Goal: Task Accomplishment & Management: Complete application form

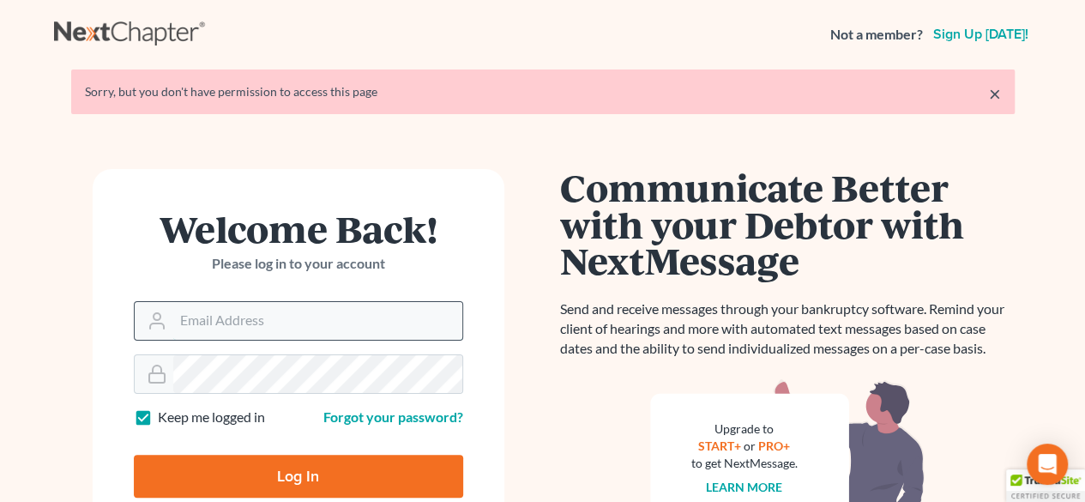
click at [217, 316] on input "Email Address" at bounding box center [317, 321] width 289 height 38
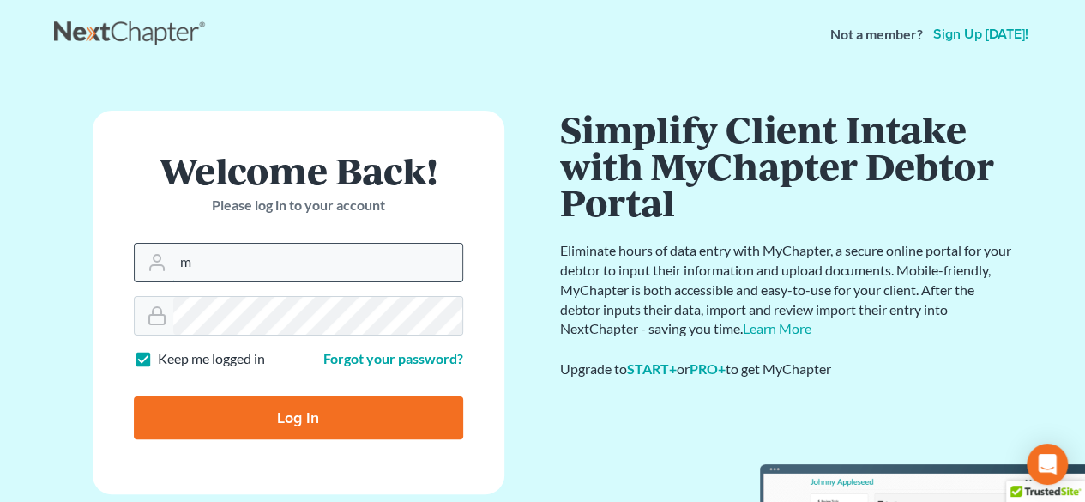
type input "[EMAIL_ADDRESS][DOMAIN_NAME]"
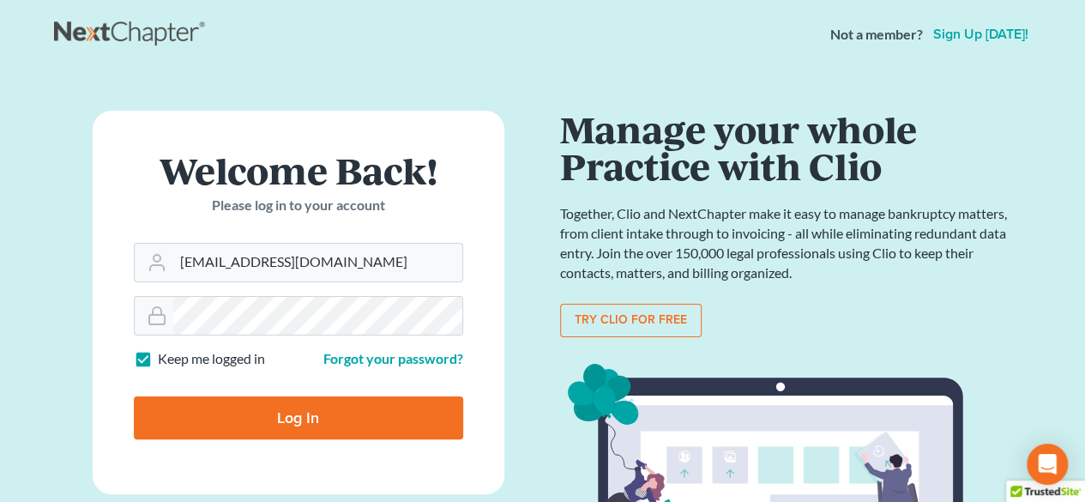
click at [311, 416] on input "Log In" at bounding box center [298, 417] width 329 height 43
type input "Thinking..."
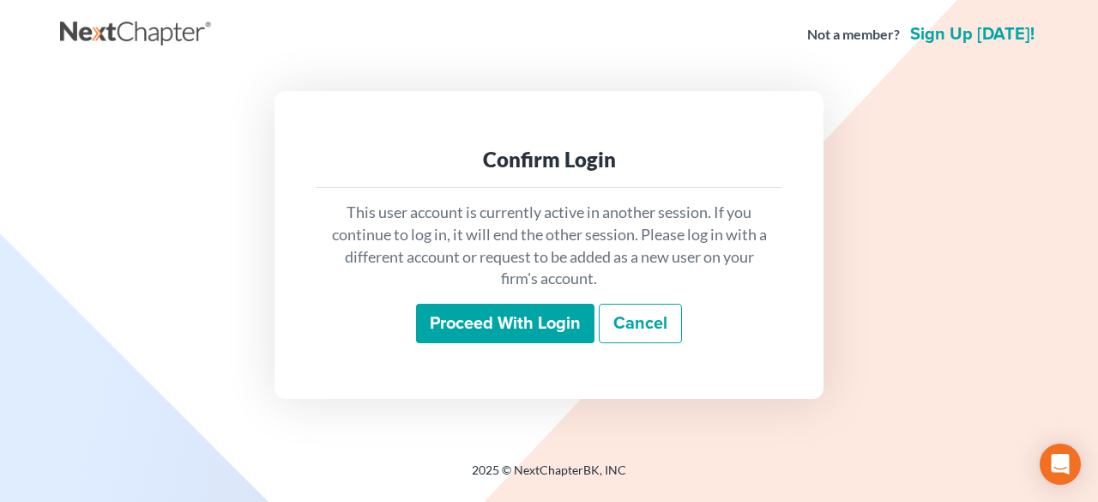
click at [491, 327] on input "Proceed with login" at bounding box center [505, 323] width 178 height 39
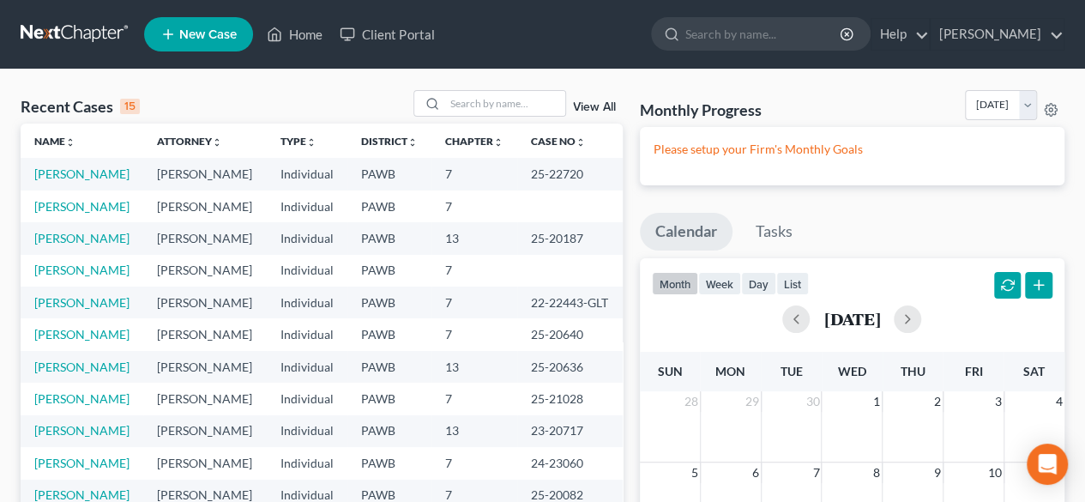
click at [491, 286] on td "7" at bounding box center [474, 271] width 86 height 32
click at [67, 214] on link "Pendel, Robert" at bounding box center [81, 206] width 95 height 15
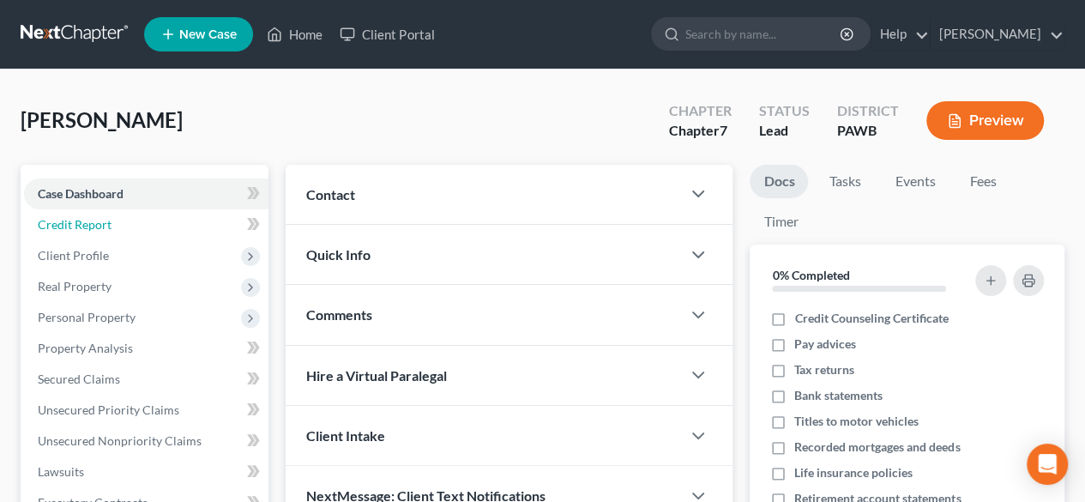
click at [67, 223] on span "Credit Report" at bounding box center [75, 224] width 74 height 15
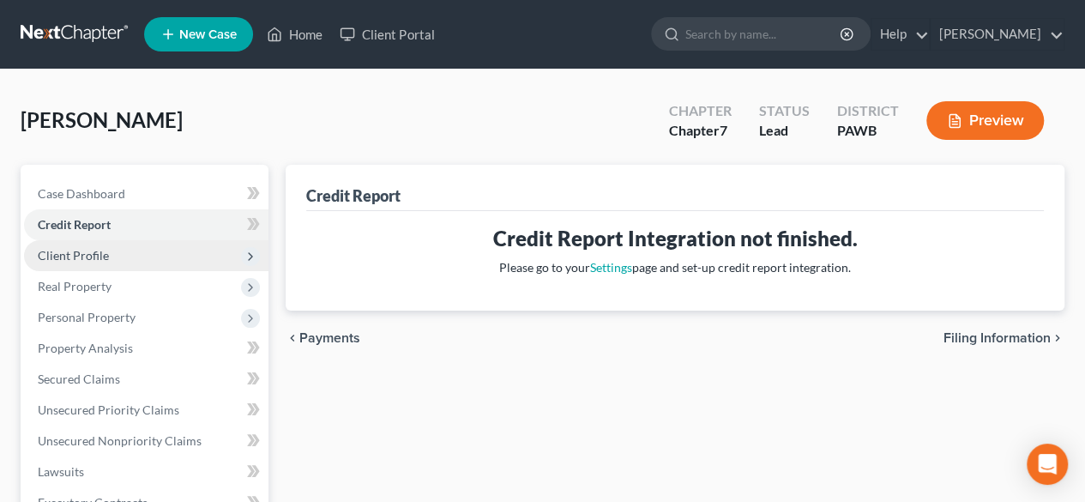
click at [75, 255] on span "Client Profile" at bounding box center [73, 255] width 71 height 15
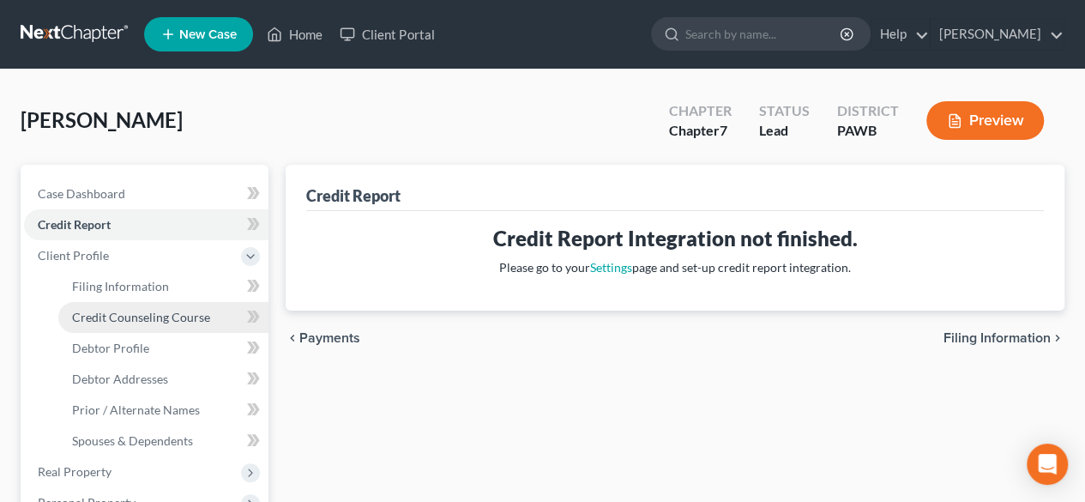
click at [134, 317] on span "Credit Counseling Course" at bounding box center [141, 317] width 138 height 15
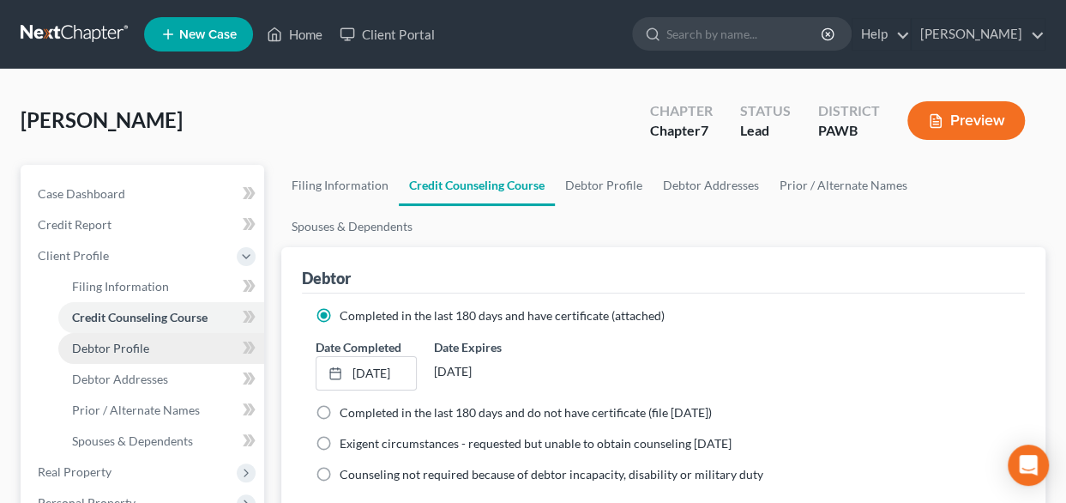
click at [144, 345] on span "Debtor Profile" at bounding box center [110, 347] width 77 height 15
select select "1"
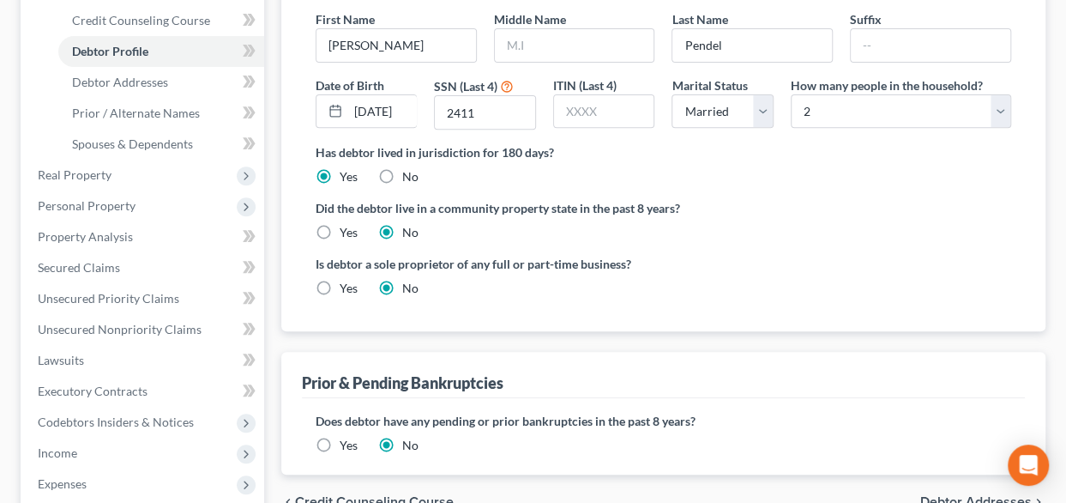
scroll to position [316, 0]
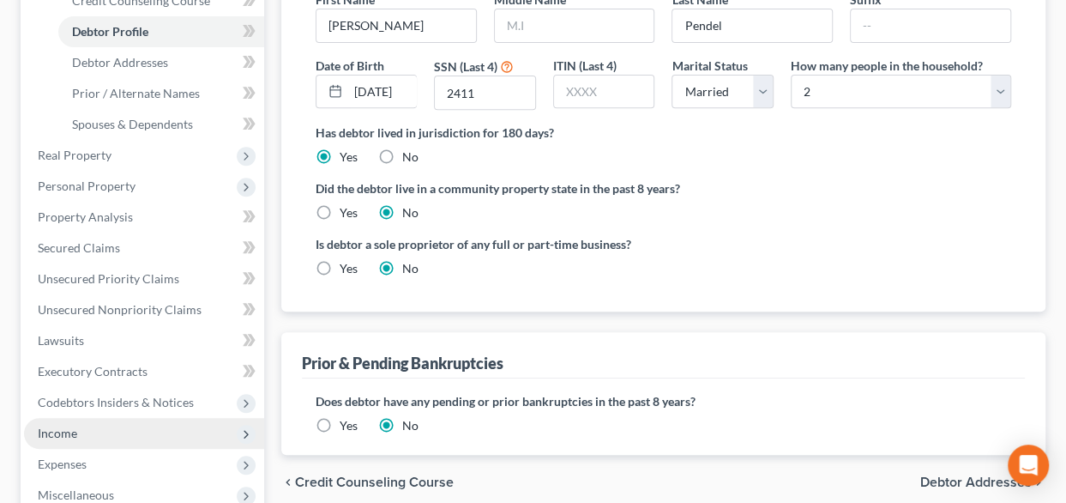
click at [58, 429] on span "Income" at bounding box center [57, 432] width 39 height 15
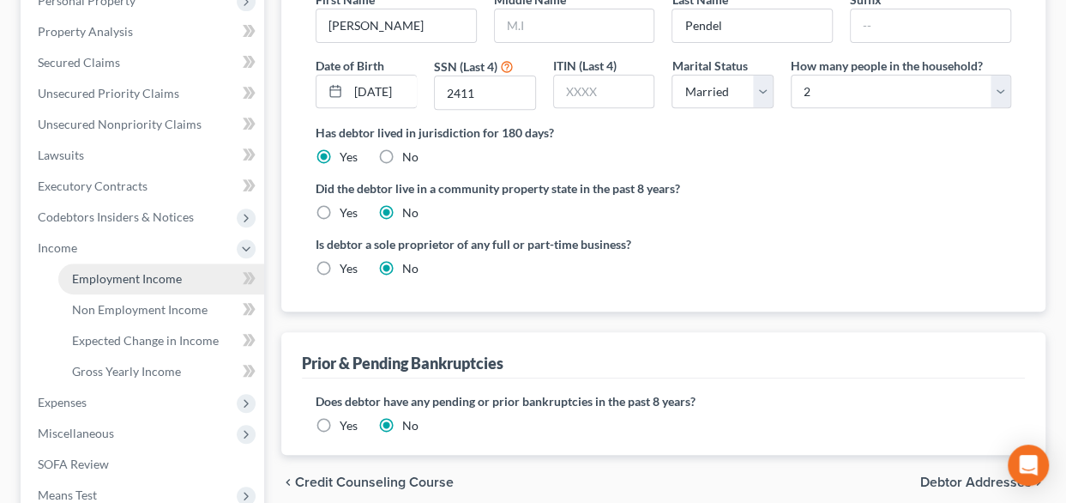
click at [148, 282] on span "Employment Income" at bounding box center [127, 278] width 110 height 15
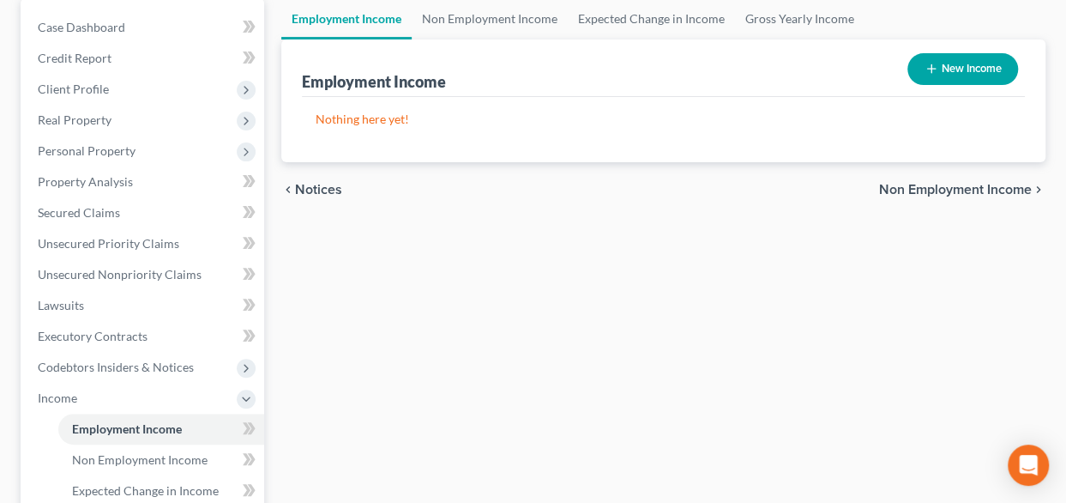
scroll to position [173, 0]
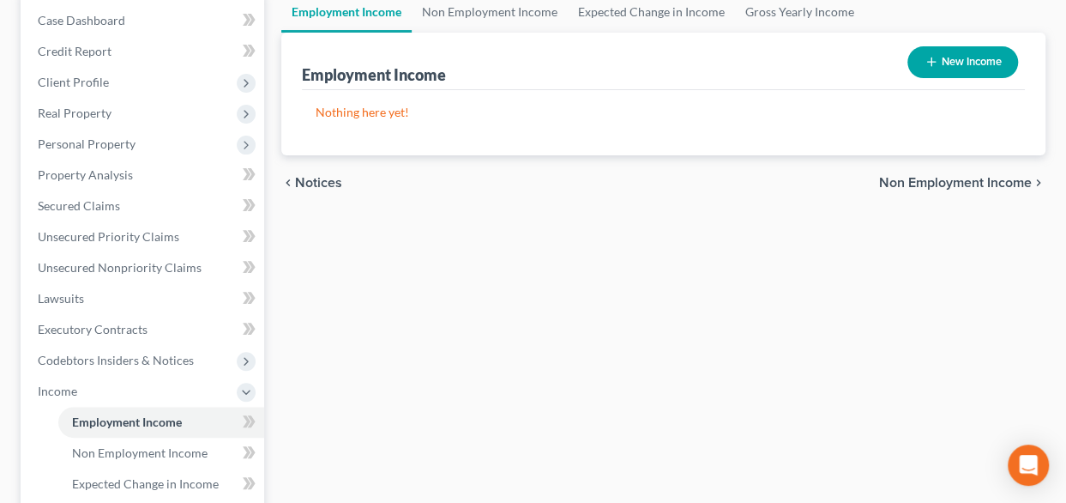
click at [950, 185] on span "Non Employment Income" at bounding box center [955, 183] width 153 height 14
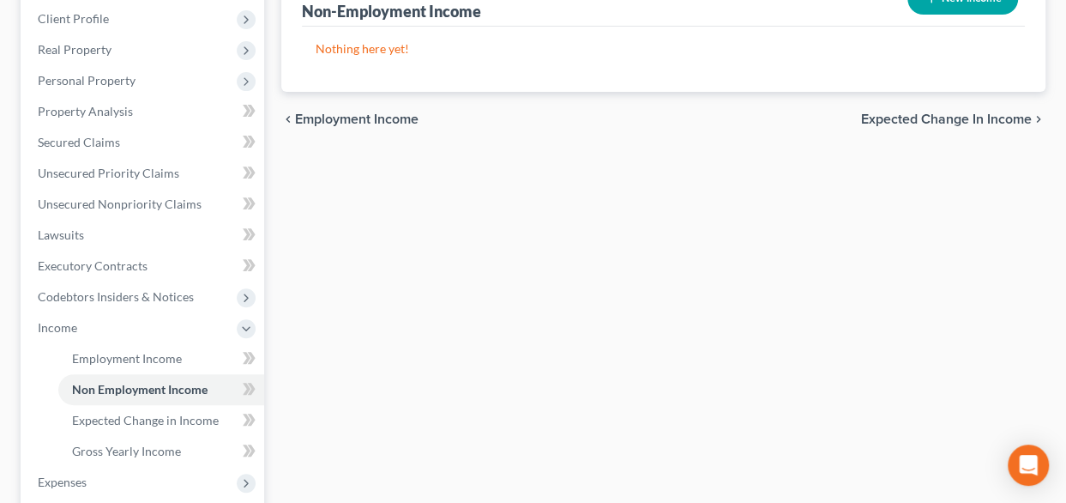
scroll to position [239, 0]
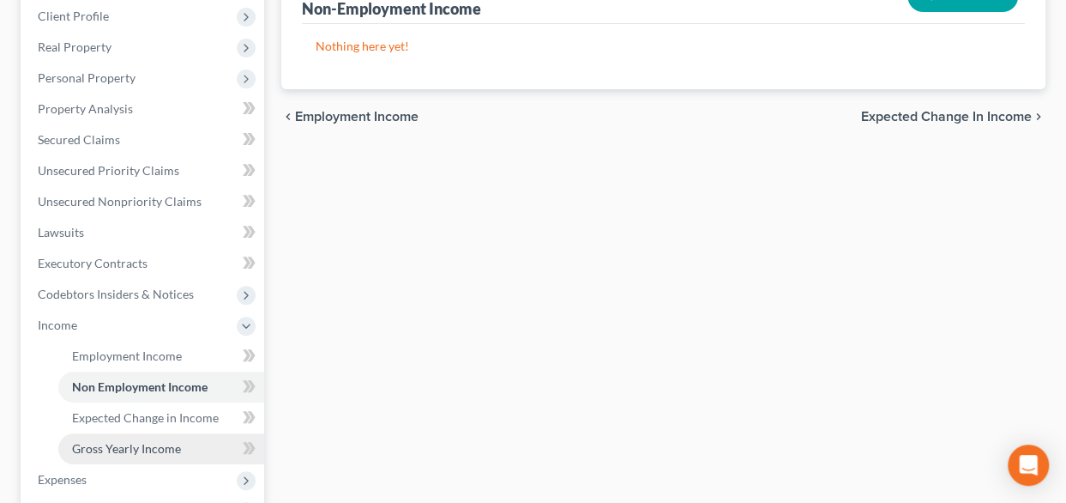
click at [139, 449] on span "Gross Yearly Income" at bounding box center [126, 448] width 109 height 15
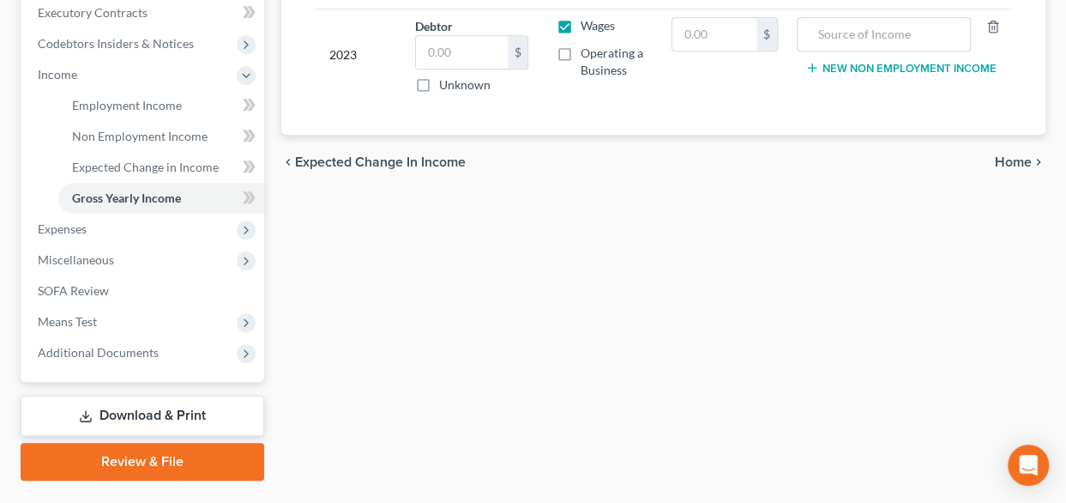
scroll to position [492, 0]
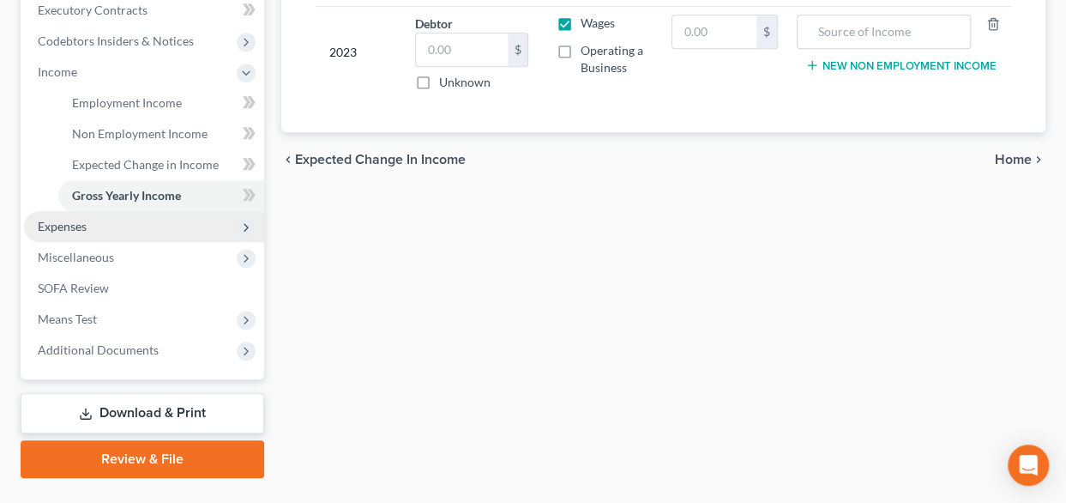
click at [60, 220] on span "Expenses" at bounding box center [62, 226] width 49 height 15
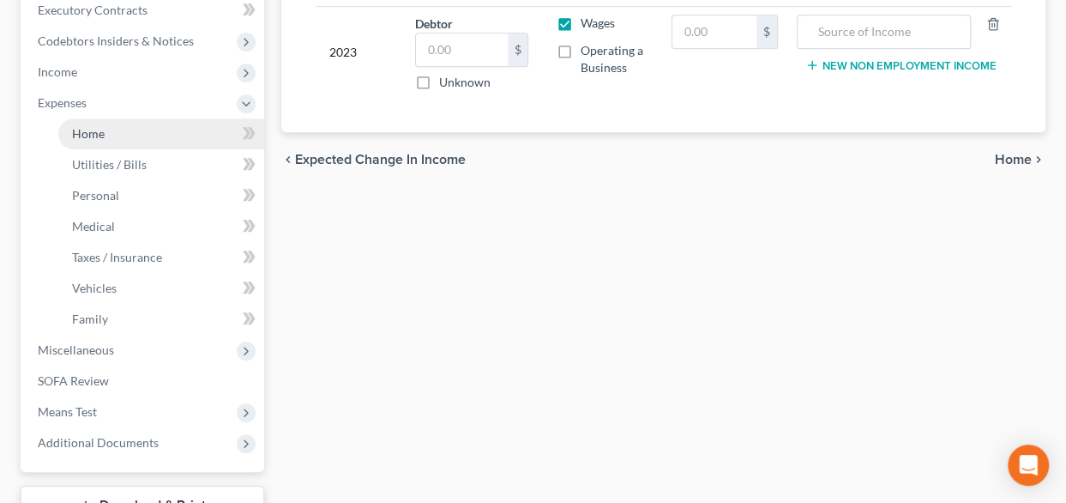
click at [96, 132] on span "Home" at bounding box center [88, 133] width 33 height 15
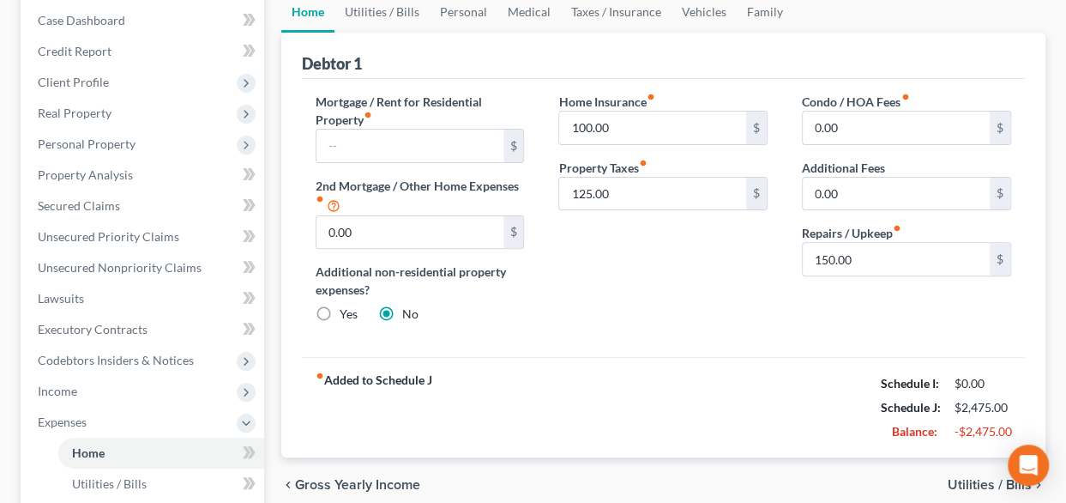
scroll to position [179, 0]
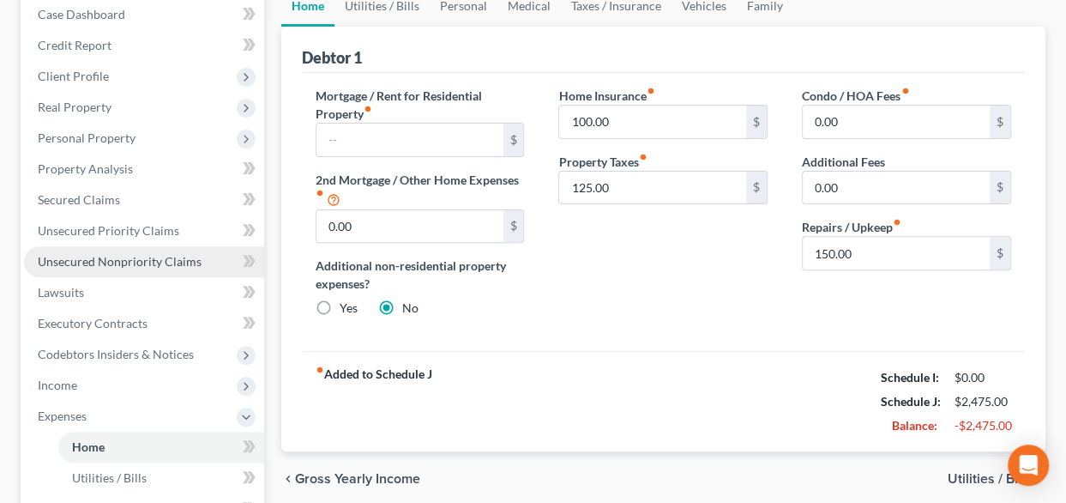
click at [85, 262] on span "Unsecured Nonpriority Claims" at bounding box center [120, 261] width 164 height 15
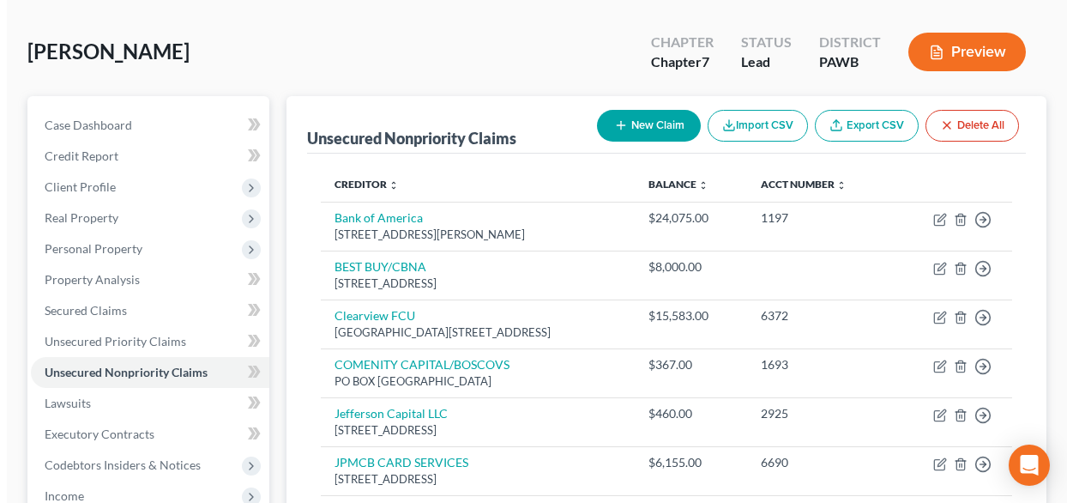
scroll to position [54, 0]
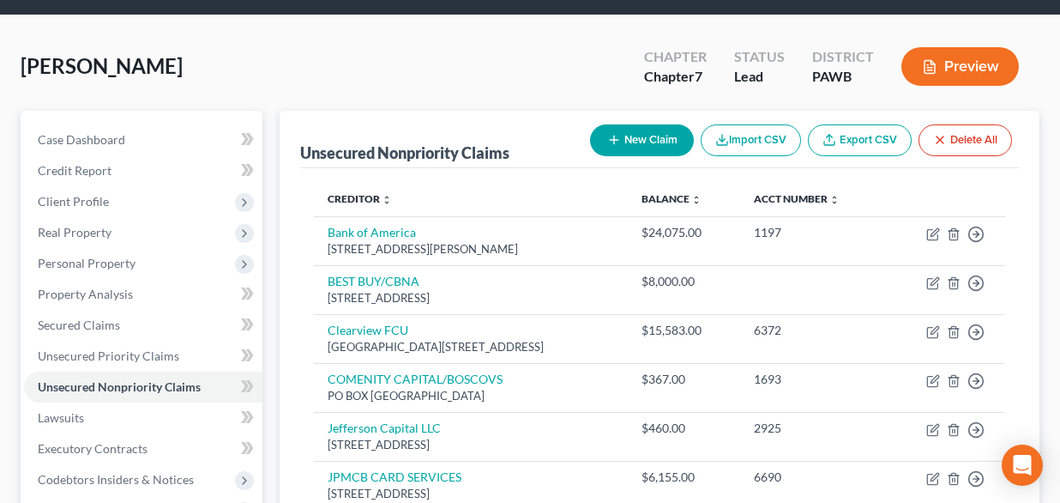
click at [656, 134] on button "New Claim" at bounding box center [642, 140] width 104 height 32
select select "0"
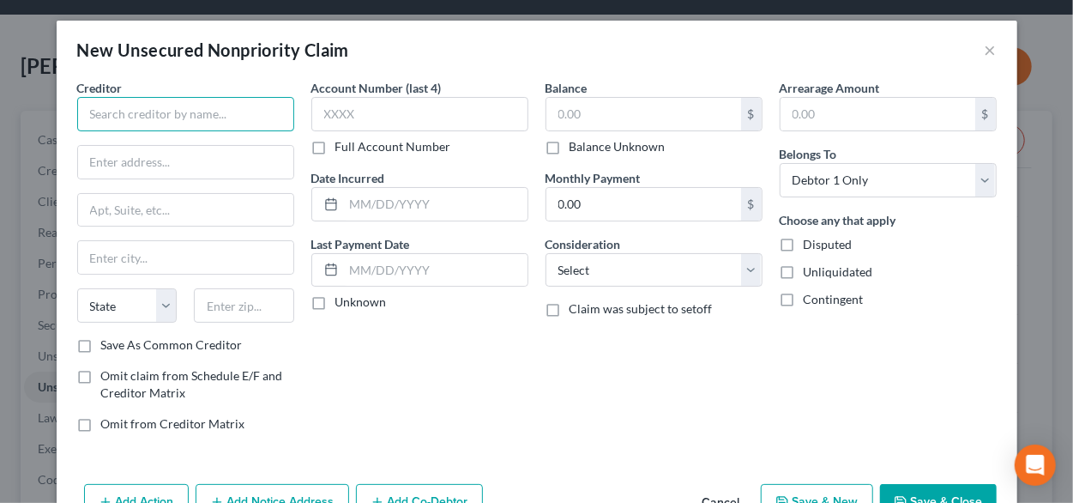
click at [218, 115] on input "text" at bounding box center [185, 114] width 217 height 34
type input "Grimley Financial"
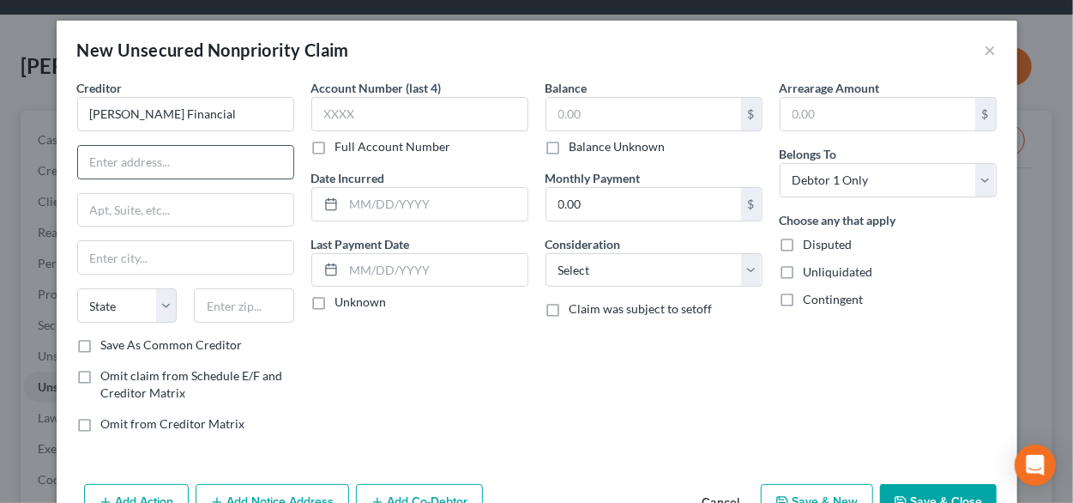
click at [190, 170] on input "text" at bounding box center [185, 162] width 215 height 33
click at [148, 168] on input "text" at bounding box center [185, 162] width 215 height 33
type input "1415 Route 70"
click at [125, 254] on input "text" at bounding box center [185, 257] width 215 height 33
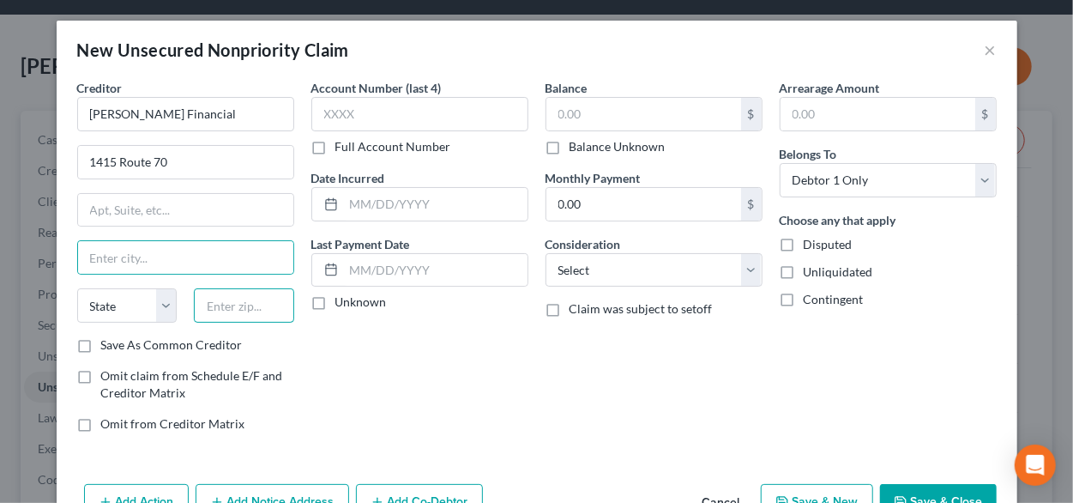
click at [201, 311] on input "text" at bounding box center [244, 305] width 100 height 34
type input "08034"
click at [137, 244] on input "text" at bounding box center [185, 257] width 215 height 33
type input "Cherry Hill"
select select "33"
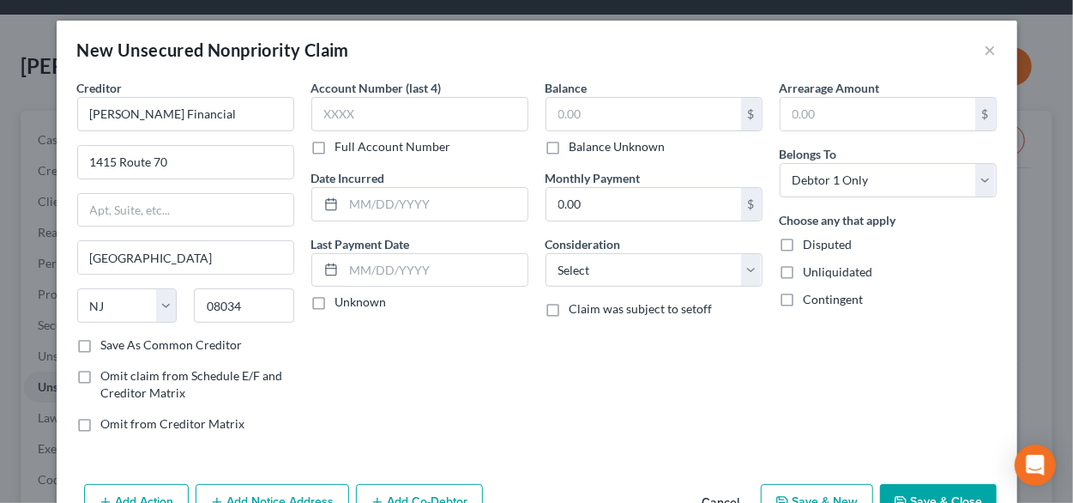
click at [425, 375] on div "Account Number (last 4) Full Account Number Date Incurred Last Payment Date Unk…" at bounding box center [420, 262] width 234 height 367
click at [101, 339] on label "Save As Common Creditor" at bounding box center [171, 344] width 141 height 17
click at [108, 339] on input "Save As Common Creditor" at bounding box center [113, 341] width 11 height 11
checkbox input "true"
click at [345, 121] on input "text" at bounding box center [419, 114] width 217 height 34
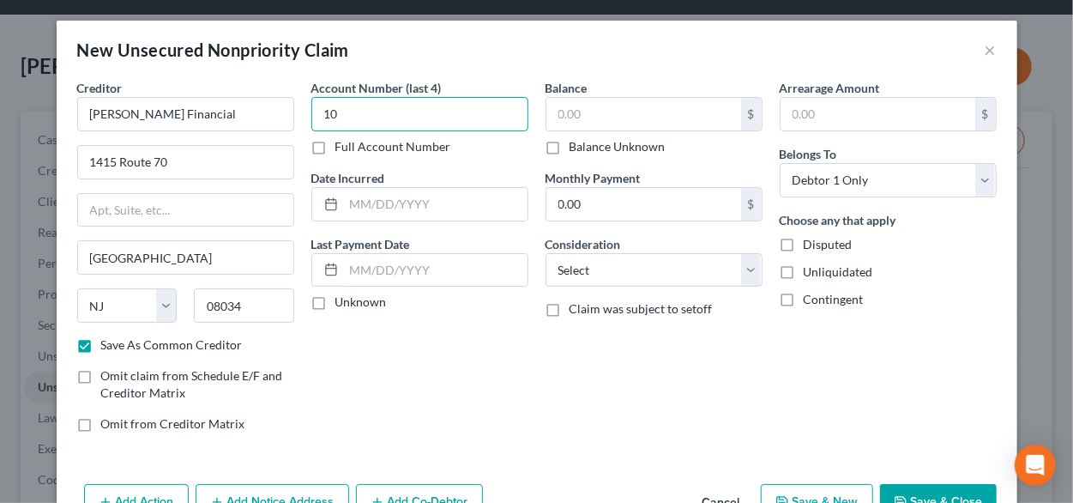
type input "1"
type input "8671"
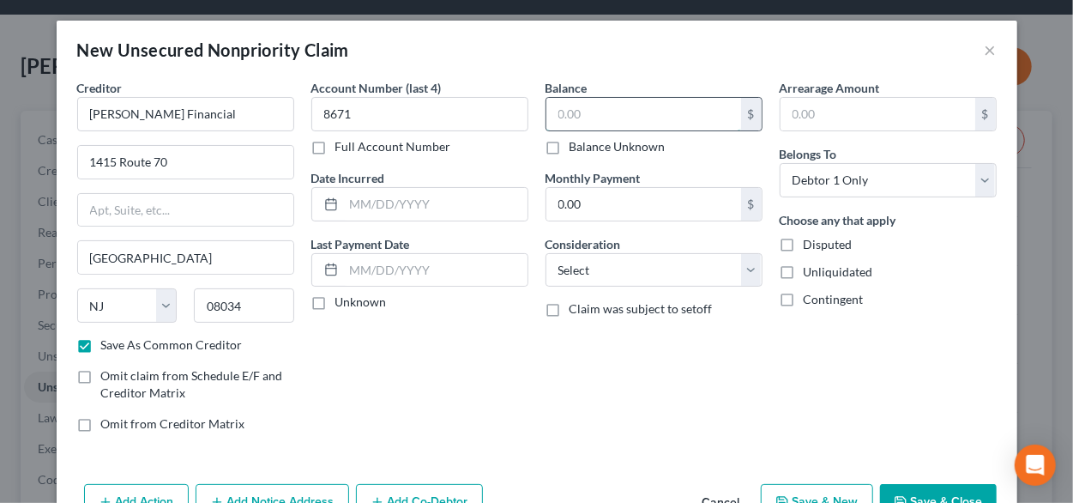
click at [595, 117] on input "text" at bounding box center [643, 114] width 195 height 33
type input "1,735.00"
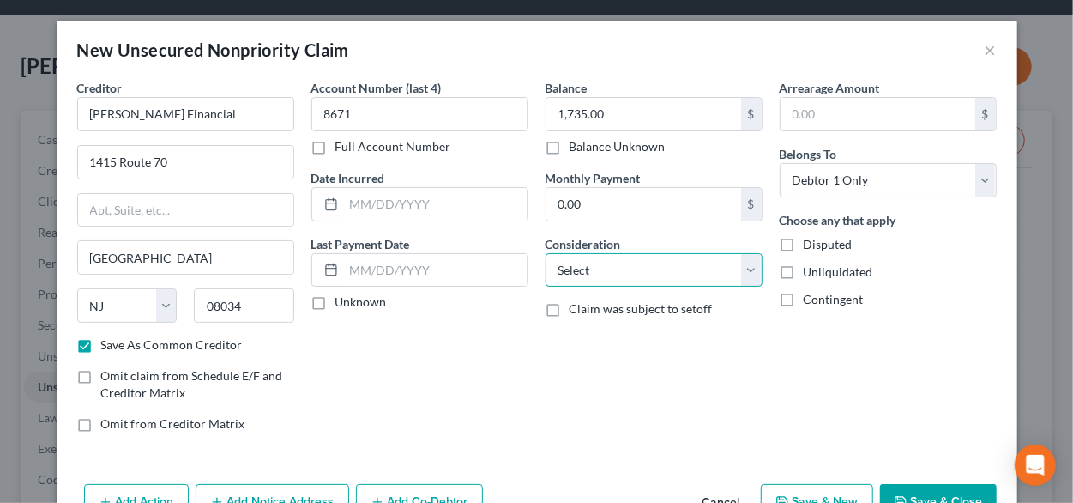
click at [743, 268] on select "Select Cable / Satellite Services Collection Agency Credit Card Debt Debt Couns…" at bounding box center [653, 270] width 217 height 34
select select "9"
click at [545, 253] on select "Select Cable / Satellite Services Collection Agency Credit Card Debt Debt Couns…" at bounding box center [653, 270] width 217 height 34
click at [480, 376] on div "Account Number (last 4) 8671 Full Account Number Date Incurred Last Payment Dat…" at bounding box center [420, 262] width 234 height 367
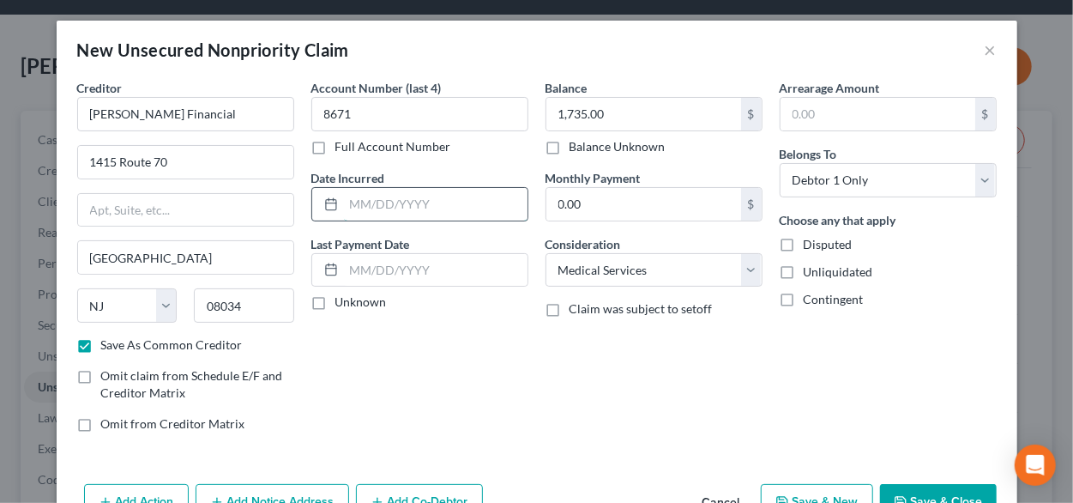
click at [356, 203] on input "text" at bounding box center [436, 204] width 184 height 33
type input "06/15/24"
click at [600, 396] on div "Balance 1,735.00 $ Balance Unknown Balance Undetermined 1,735.00 $ Balance Unkn…" at bounding box center [654, 262] width 234 height 367
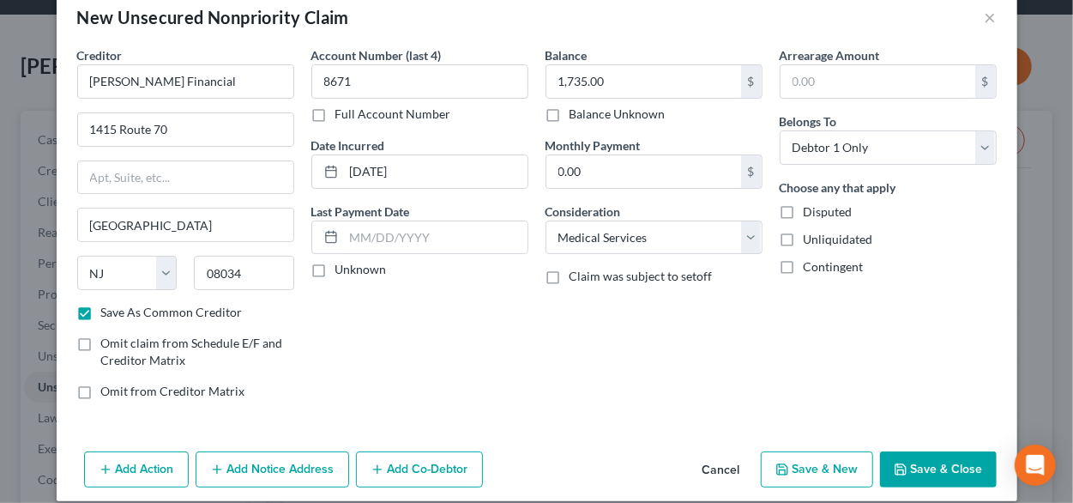
scroll to position [48, 0]
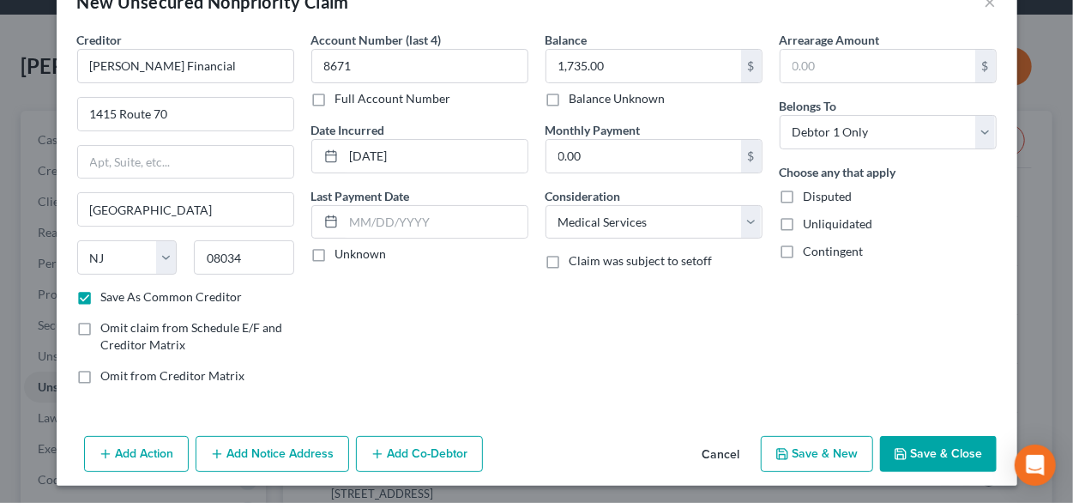
click at [811, 459] on button "Save & New" at bounding box center [817, 454] width 112 height 36
checkbox input "false"
select select "0"
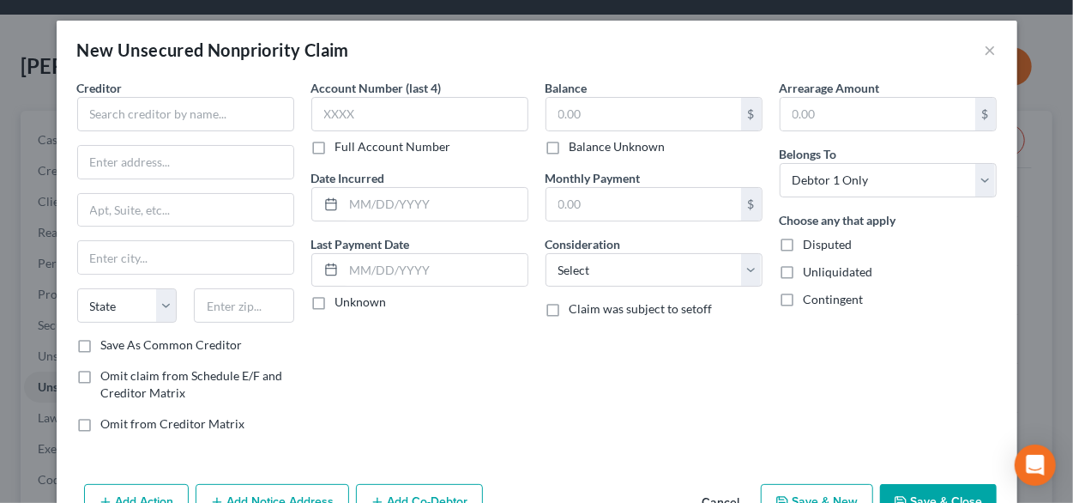
scroll to position [0, 0]
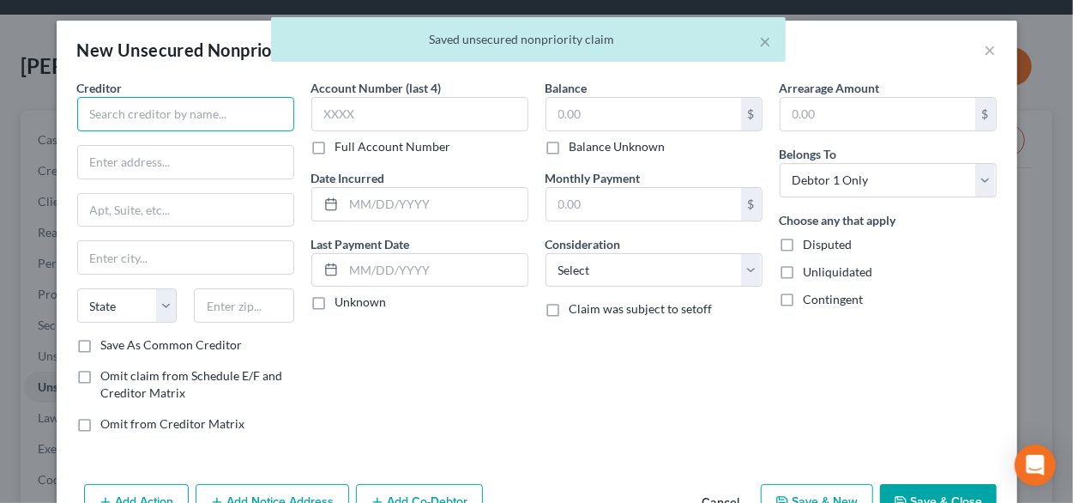
click at [196, 119] on input "text" at bounding box center [185, 114] width 217 height 34
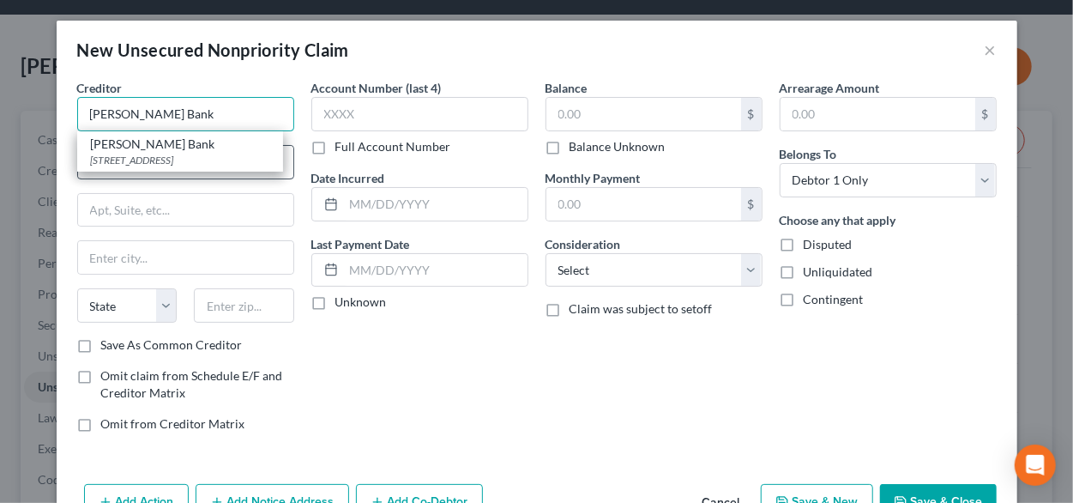
type input "Merrick Bank"
click at [142, 164] on div "PO Box 9201, Old Bethpage, NY 11804" at bounding box center [180, 160] width 178 height 15
type input "PO Box 9201"
type input "Old Bethpage"
select select "35"
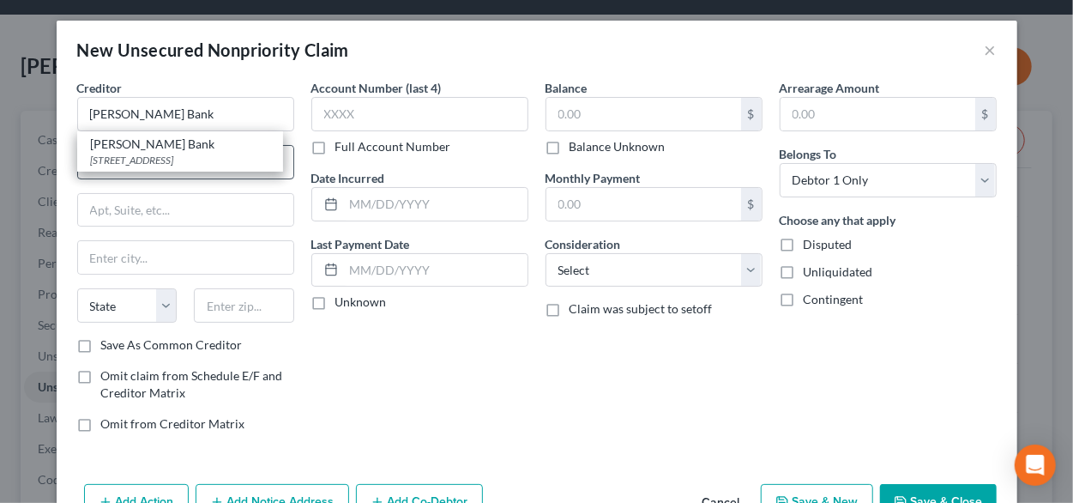
type input "11804"
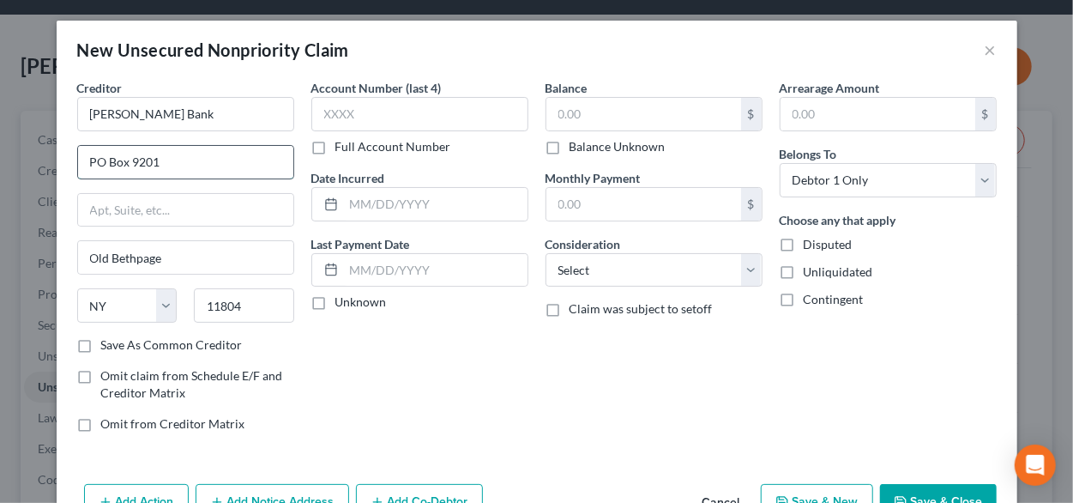
click at [155, 162] on input "PO Box 9201" at bounding box center [185, 162] width 215 height 33
type input "PO Box 660702"
click at [245, 304] on input "11804" at bounding box center [244, 305] width 100 height 34
type input "1"
type input "75266"
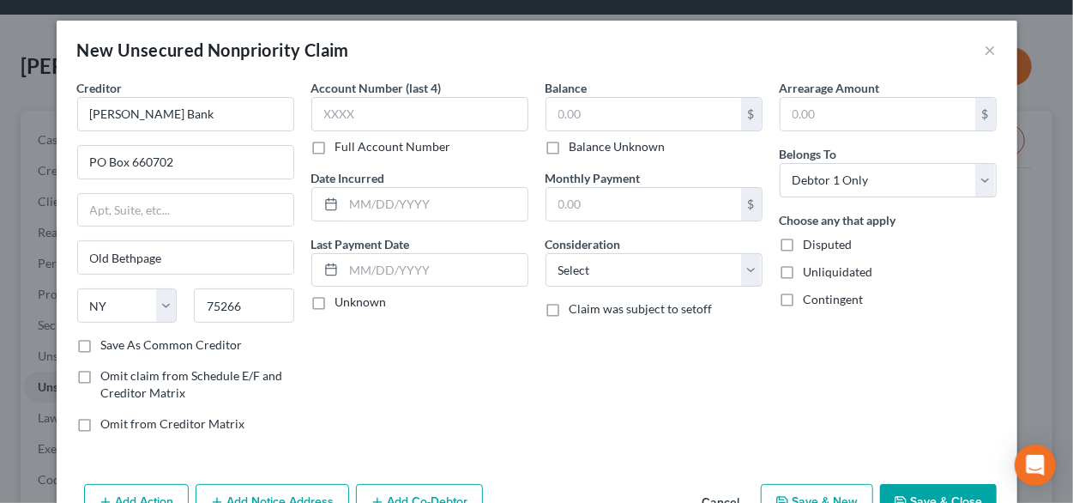
type input "Dallas"
select select "45"
click at [305, 359] on div "Account Number (last 4) Full Account Number Date Incurred Last Payment Date Unk…" at bounding box center [420, 262] width 234 height 367
click at [381, 116] on input "text" at bounding box center [419, 114] width 217 height 34
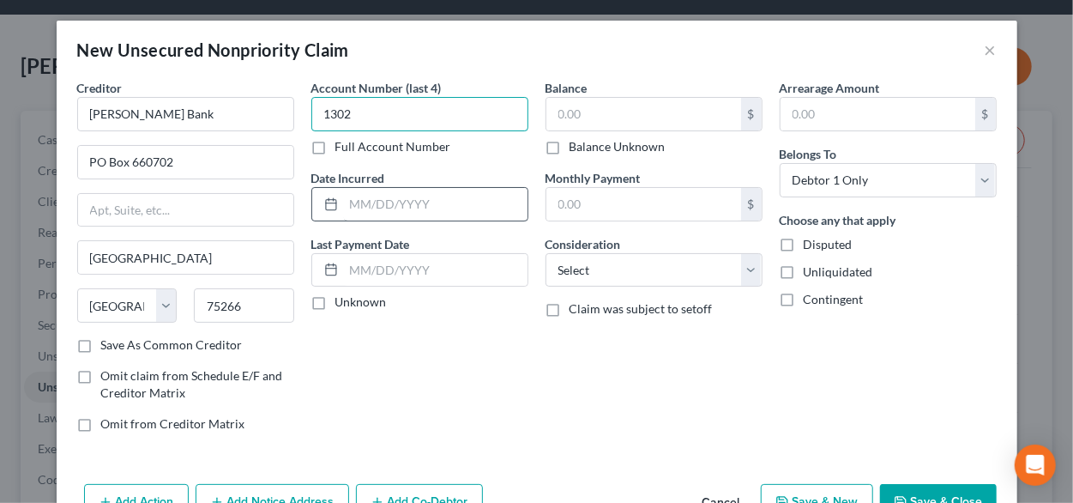
type input "1302"
click at [403, 216] on input "text" at bounding box center [436, 204] width 184 height 33
click at [693, 347] on div "Balance $ Balance Unknown Balance Undetermined $ Balance Unknown Monthly Paymen…" at bounding box center [654, 262] width 234 height 367
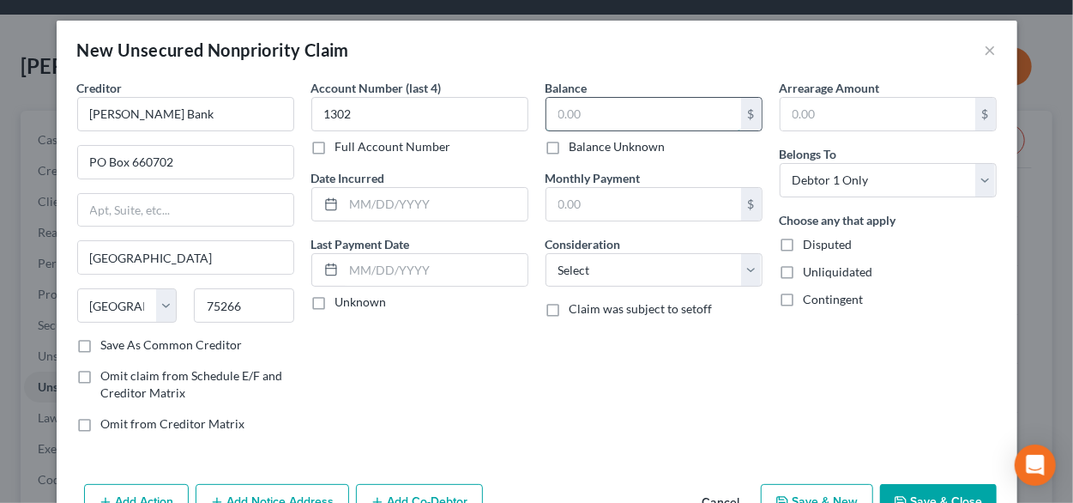
click at [566, 112] on input "text" at bounding box center [643, 114] width 195 height 33
type input "1,145.52"
click at [596, 198] on input "text" at bounding box center [643, 204] width 195 height 33
click at [512, 342] on div "Account Number (last 4) 1302 Full Account Number Date Incurred Last Payment Dat…" at bounding box center [420, 262] width 234 height 367
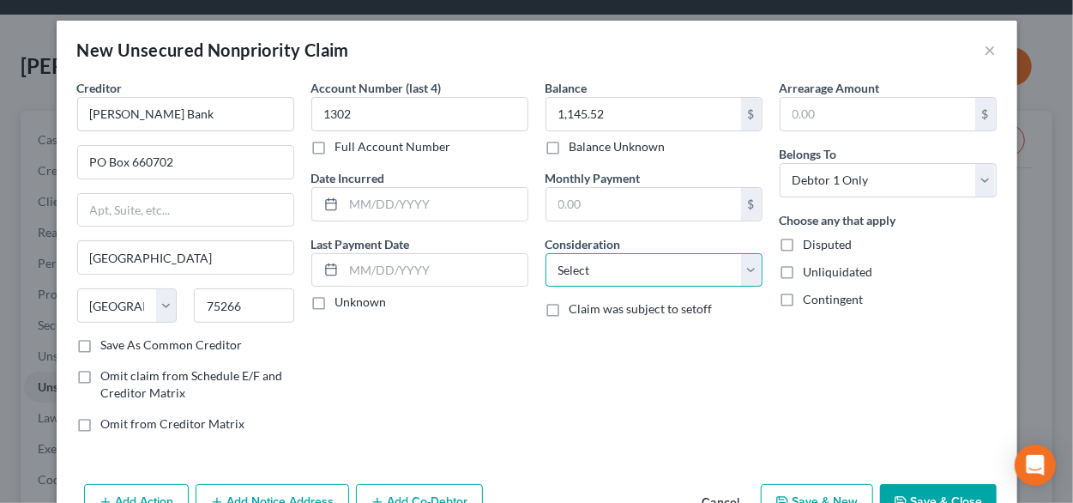
click at [744, 270] on select "Select Cable / Satellite Services Collection Agency Credit Card Debt Debt Couns…" at bounding box center [653, 270] width 217 height 34
select select "2"
click at [545, 253] on select "Select Cable / Satellite Services Collection Agency Credit Card Debt Debt Couns…" at bounding box center [653, 270] width 217 height 34
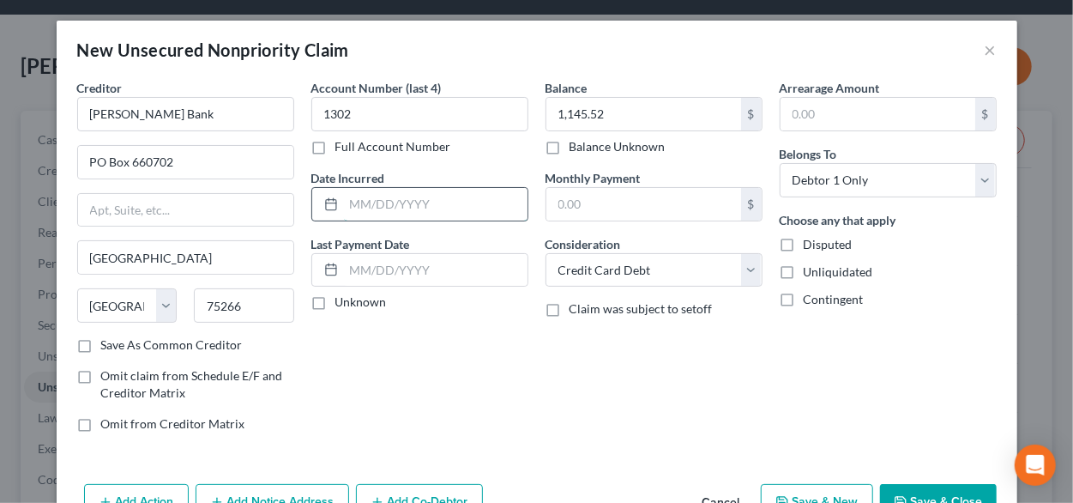
click at [352, 196] on input "text" at bounding box center [436, 204] width 184 height 33
click at [590, 199] on input "text" at bounding box center [643, 204] width 195 height 33
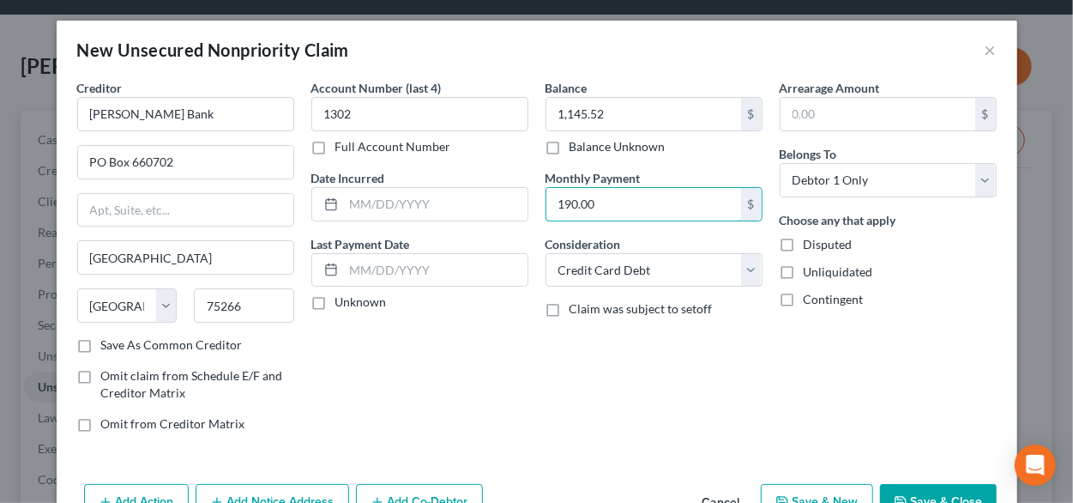
type input "190.00"
click at [659, 349] on div "Balance 1,145.52 $ Balance Unknown Balance Undetermined 1,145.52 $ Balance Unkn…" at bounding box center [654, 262] width 234 height 367
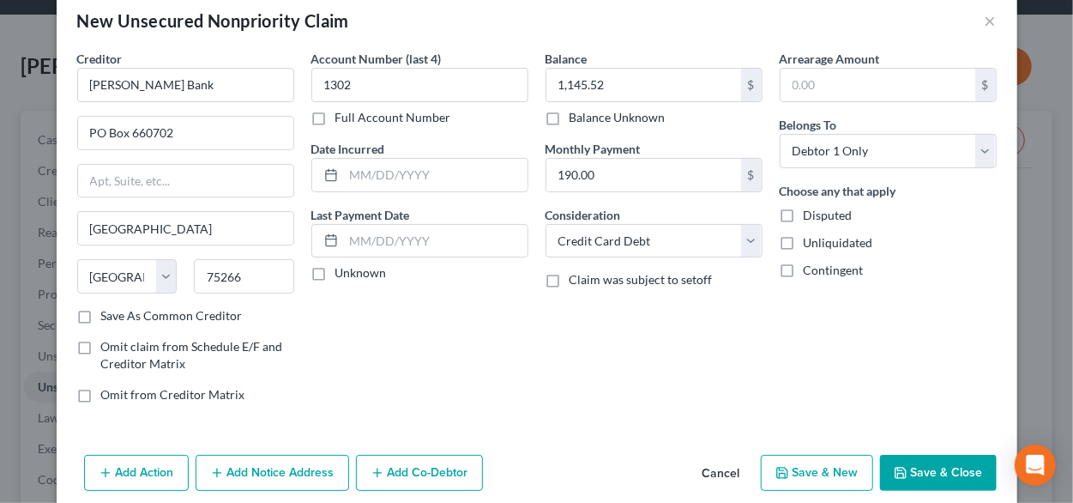
scroll to position [48, 0]
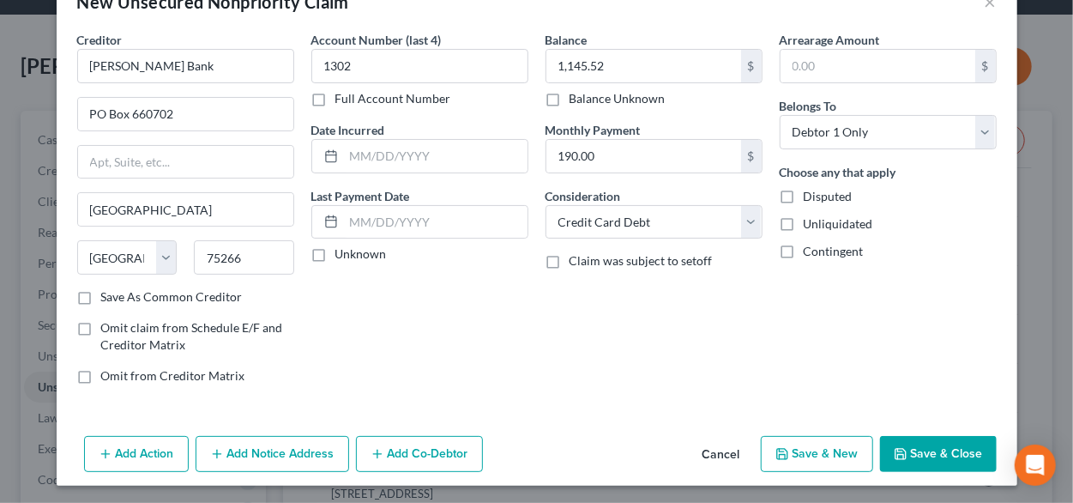
click at [919, 450] on button "Save & Close" at bounding box center [938, 454] width 117 height 36
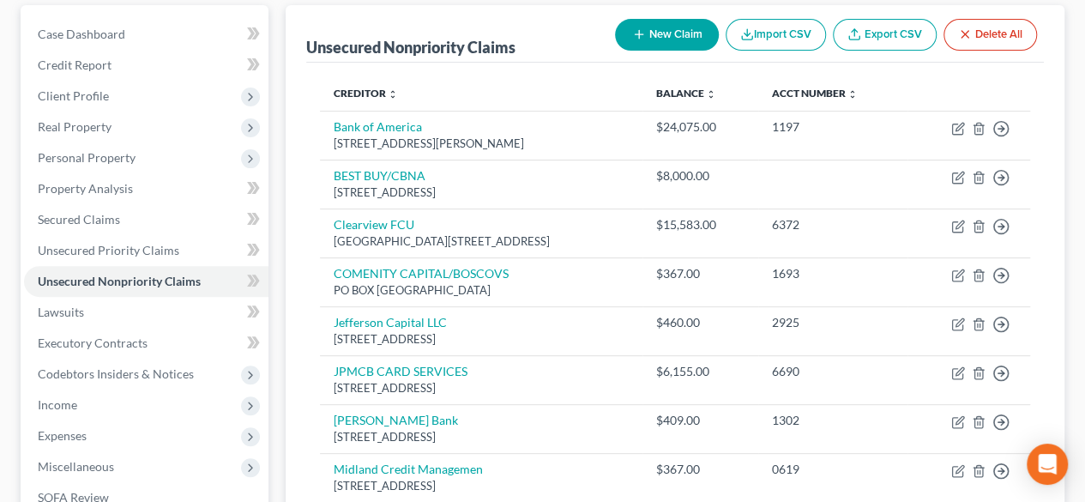
scroll to position [154, 0]
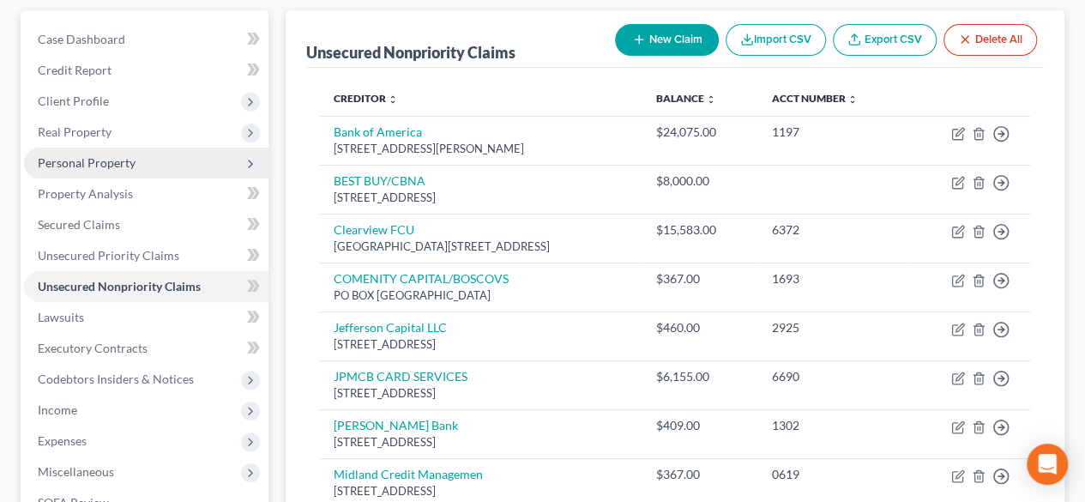
click at [135, 163] on span "Personal Property" at bounding box center [146, 163] width 244 height 31
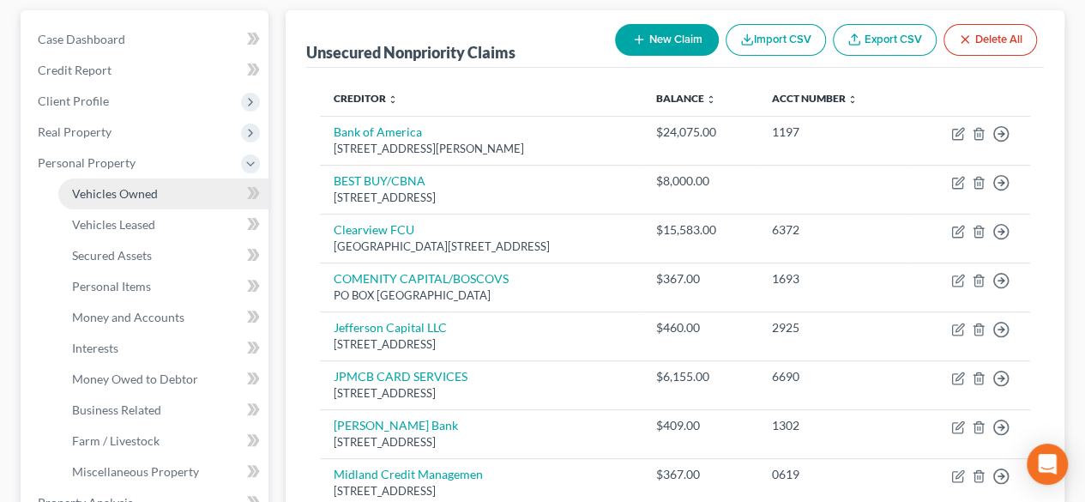
click at [135, 188] on span "Vehicles Owned" at bounding box center [115, 193] width 86 height 15
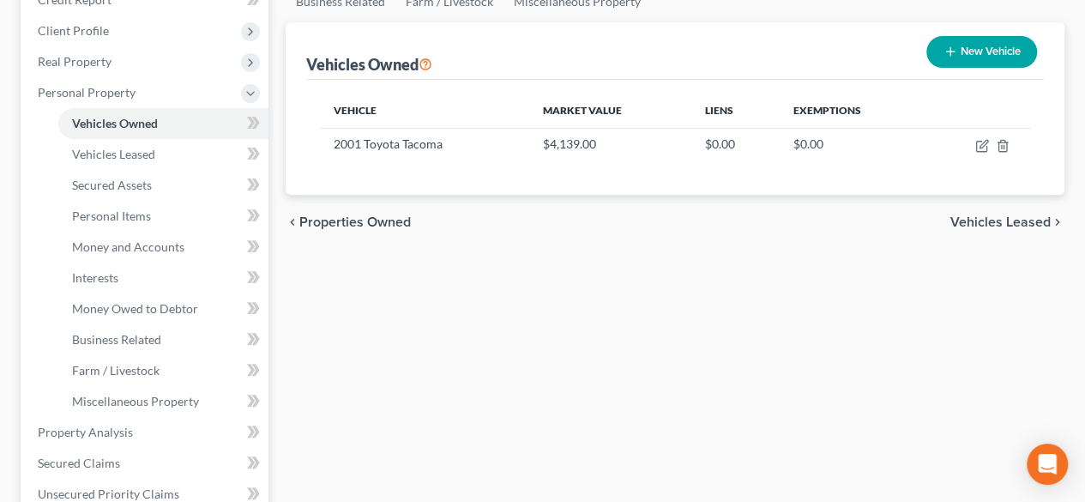
scroll to position [235, 0]
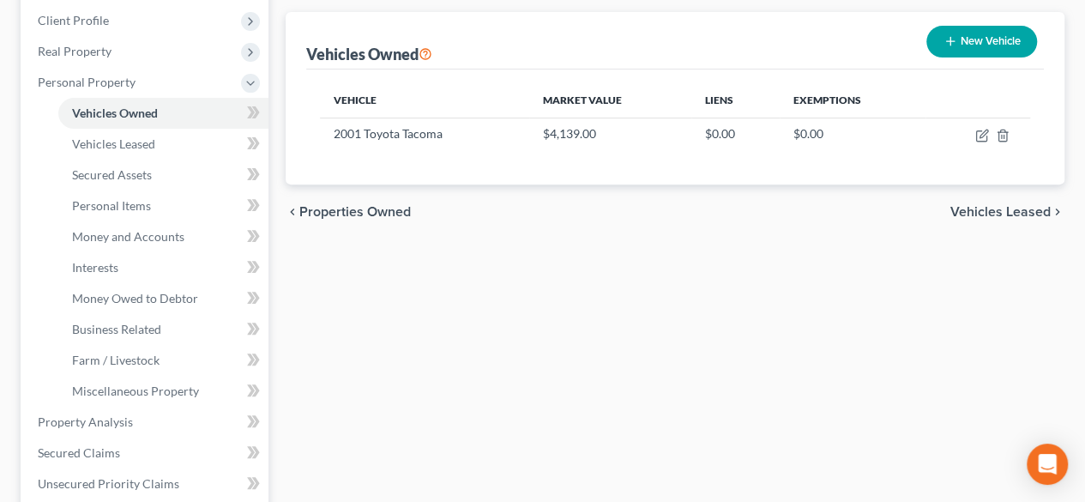
click at [988, 214] on span "Vehicles Leased" at bounding box center [1000, 212] width 100 height 14
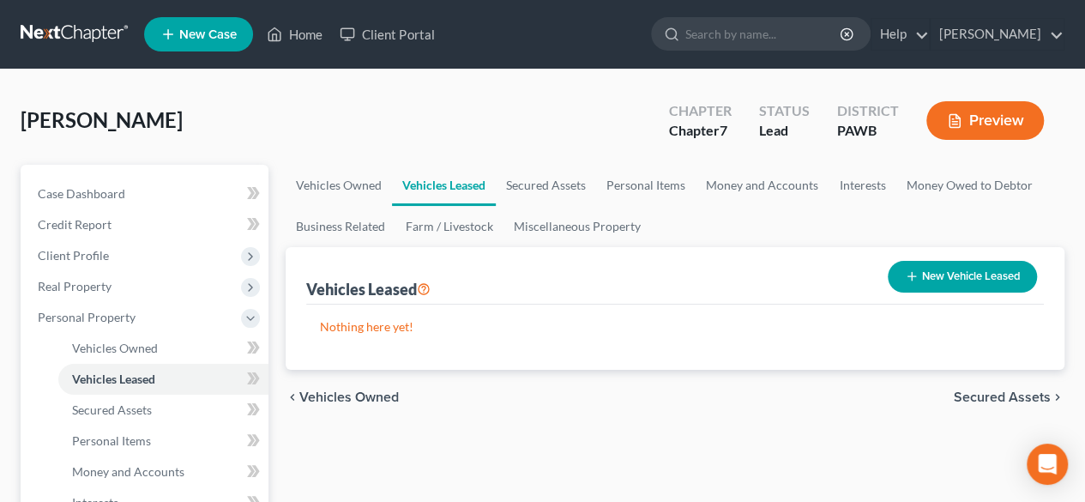
click at [983, 390] on span "Secured Assets" at bounding box center [1002, 397] width 97 height 14
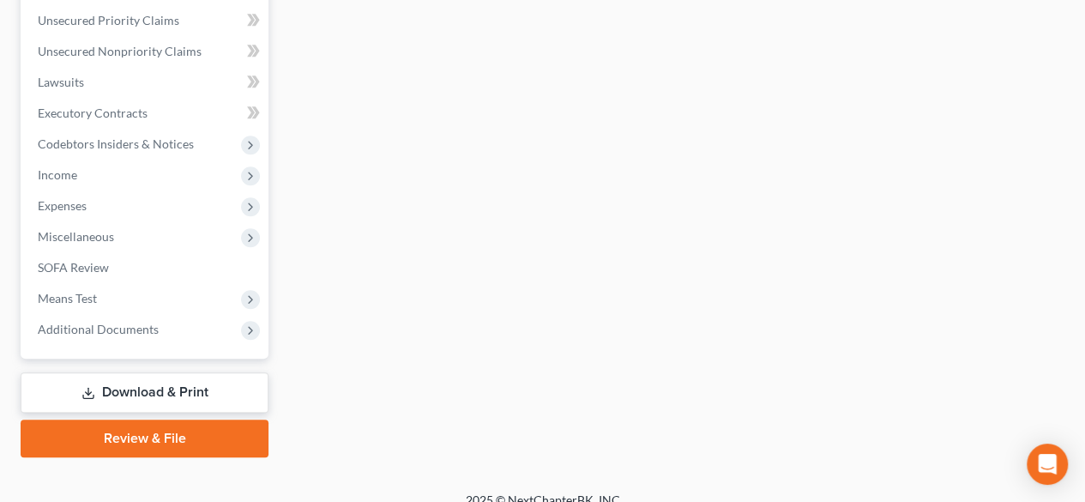
scroll to position [716, 0]
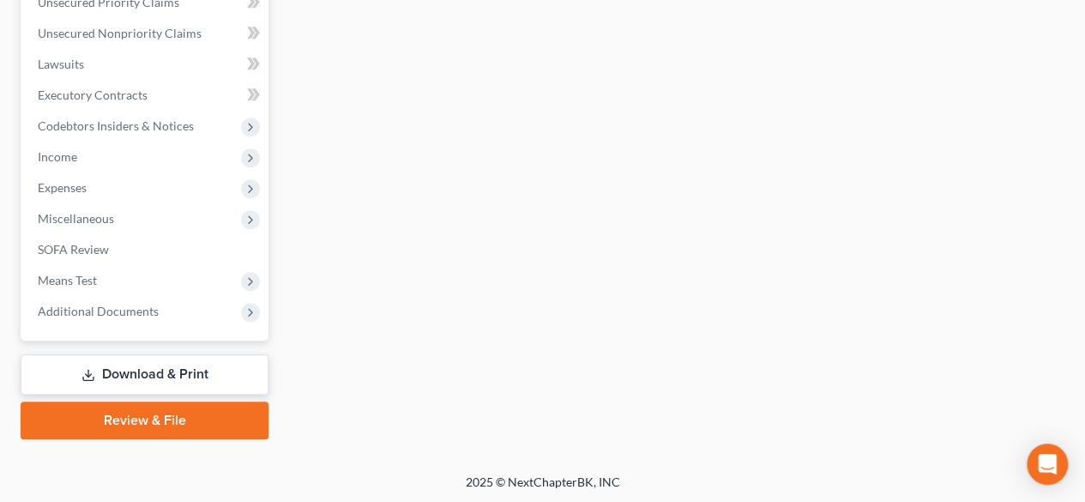
click at [168, 416] on link "Review & File" at bounding box center [145, 420] width 248 height 38
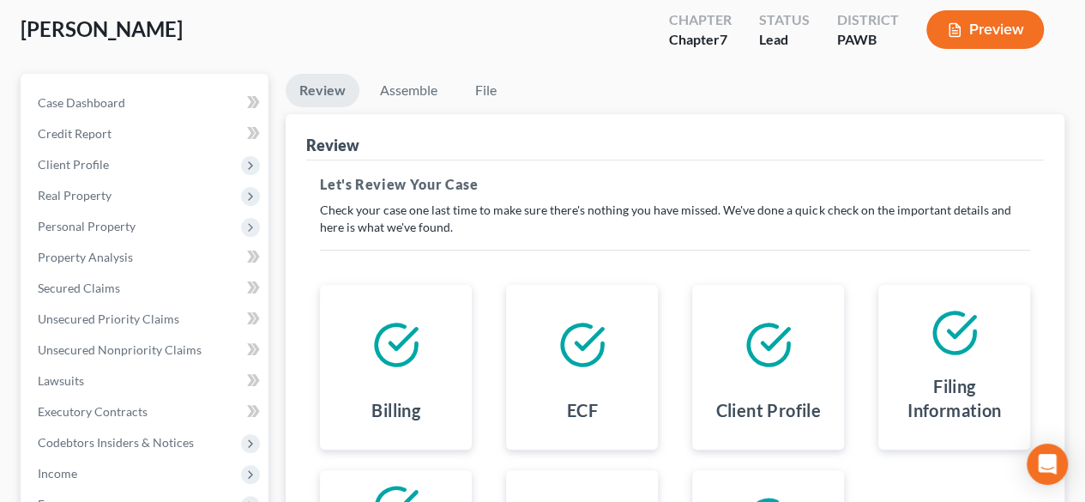
scroll to position [89, 0]
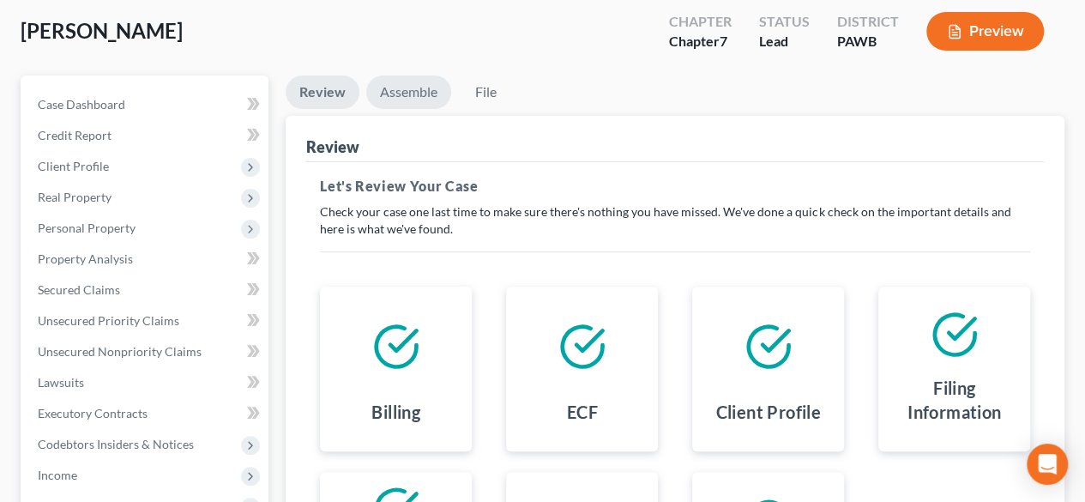
click at [414, 83] on link "Assemble" at bounding box center [408, 91] width 85 height 33
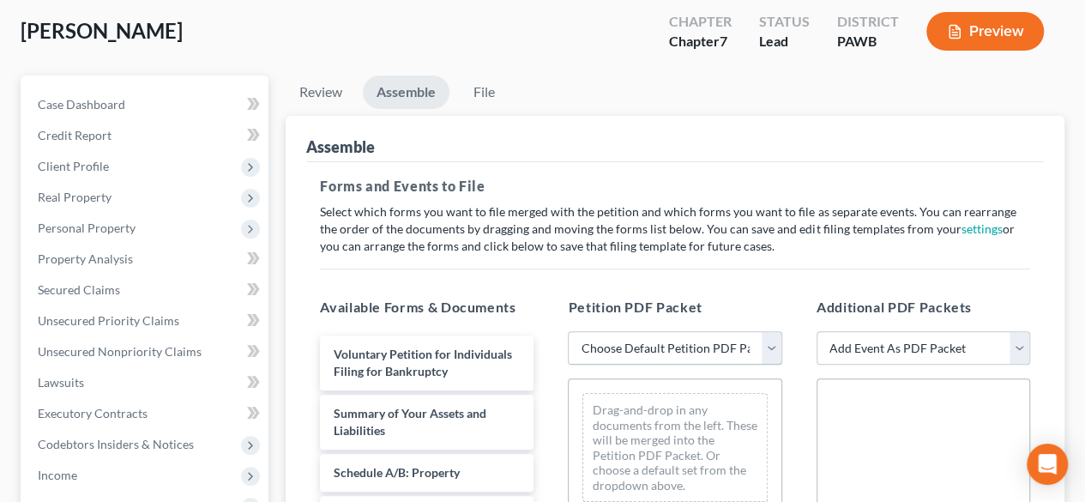
click at [767, 350] on select "Choose Default Petition PDF Packet Complete Bankruptcy Petition (all forms and …" at bounding box center [675, 348] width 214 height 34
select select "0"
click at [568, 331] on select "Choose Default Petition PDF Packet Complete Bankruptcy Petition (all forms and …" at bounding box center [675, 348] width 214 height 34
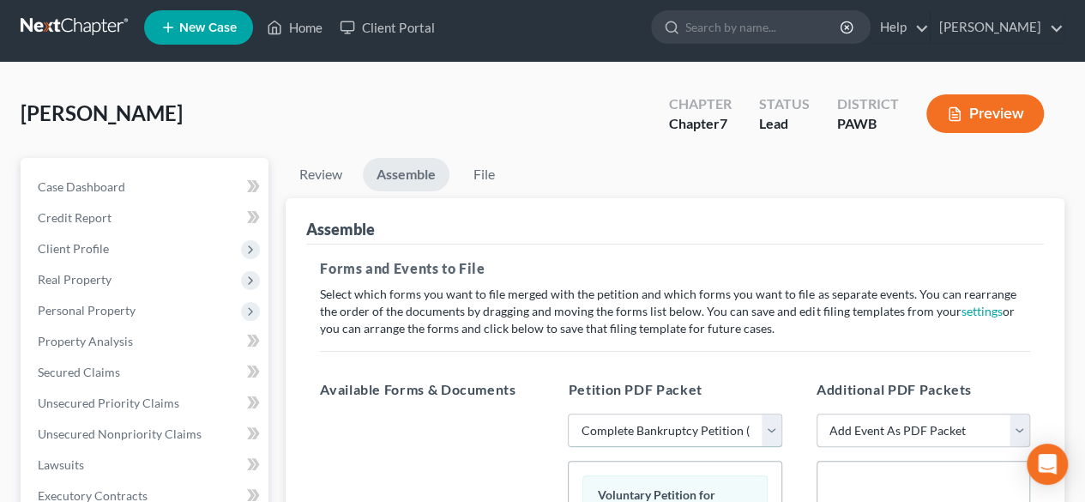
scroll to position [0, 0]
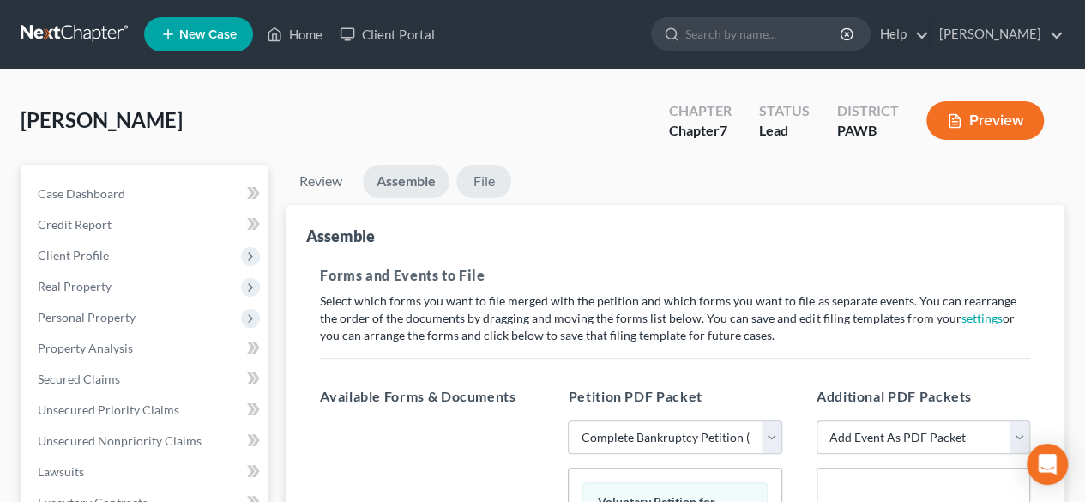
click at [479, 181] on link "File" at bounding box center [483, 181] width 55 height 33
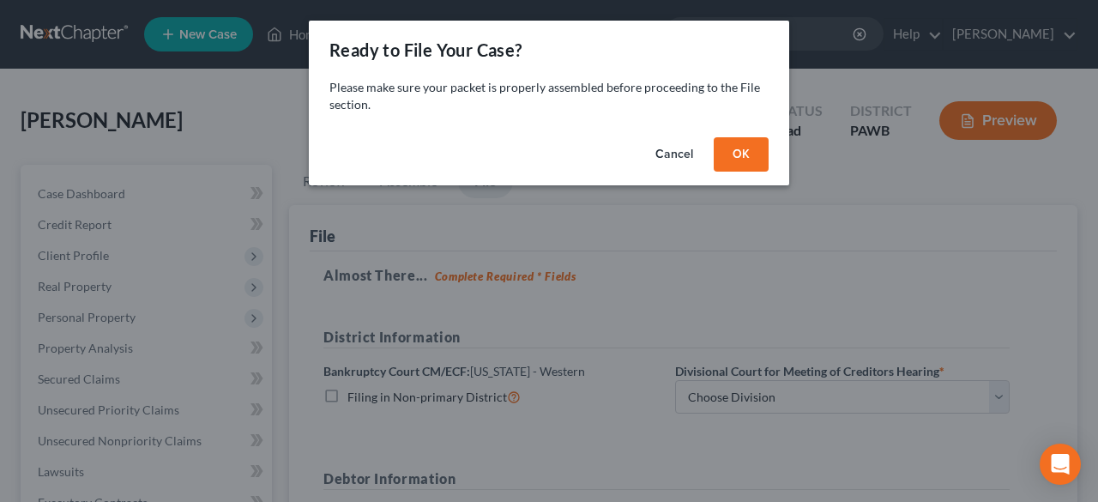
click at [744, 157] on button "OK" at bounding box center [740, 154] width 55 height 34
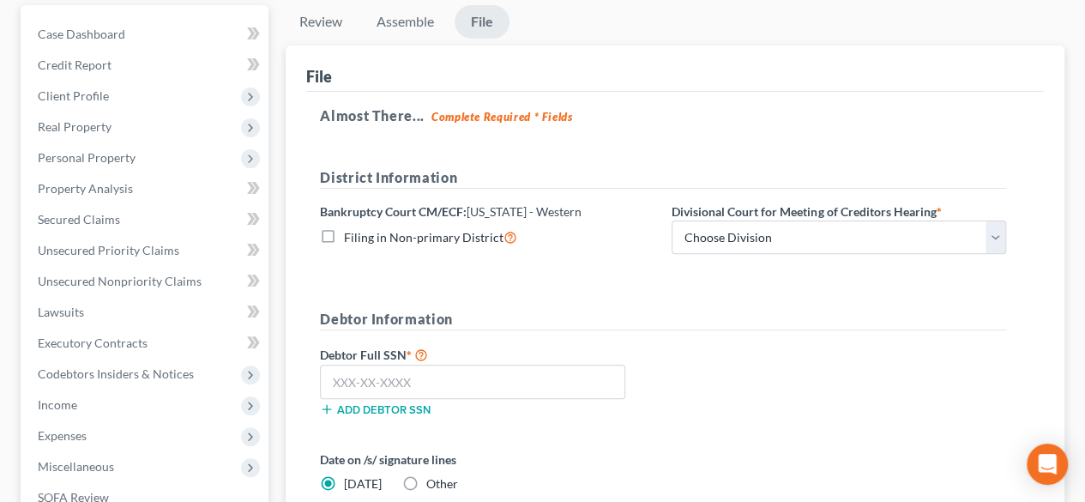
scroll to position [216, 0]
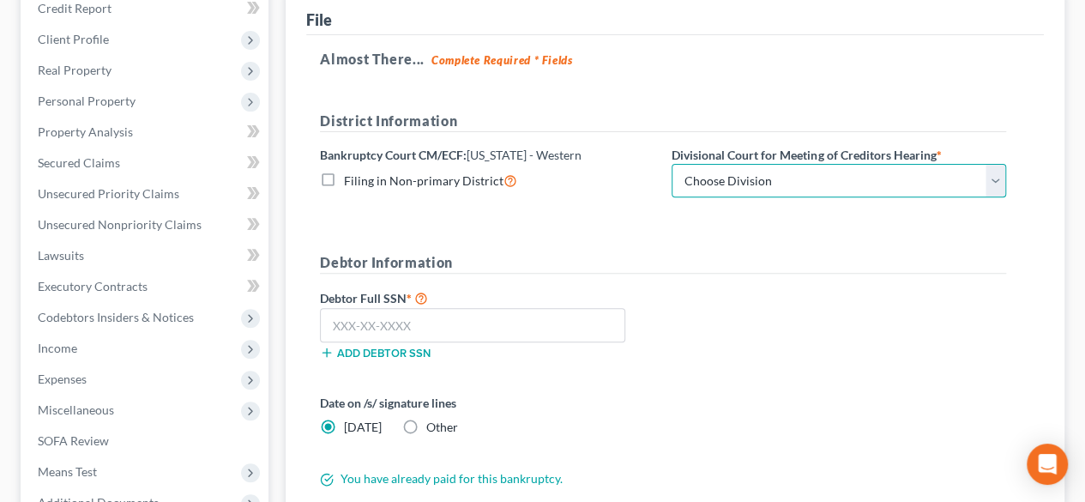
click at [988, 186] on select "Choose Division Erie Johnstown Pittsburgh" at bounding box center [838, 181] width 334 height 34
select select "2"
click at [671, 164] on select "Choose Division Erie Johnstown Pittsburgh" at bounding box center [838, 181] width 334 height 34
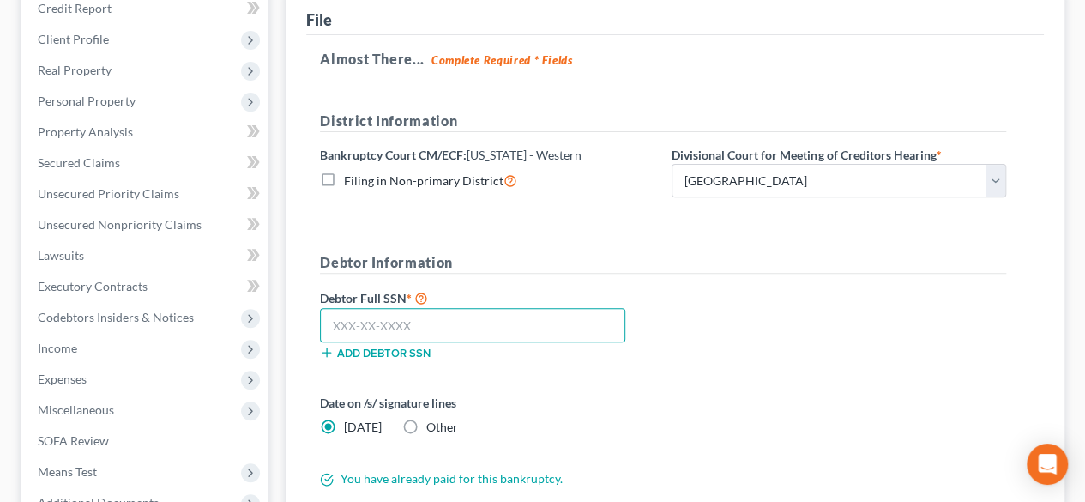
click at [336, 322] on input "text" at bounding box center [472, 325] width 305 height 34
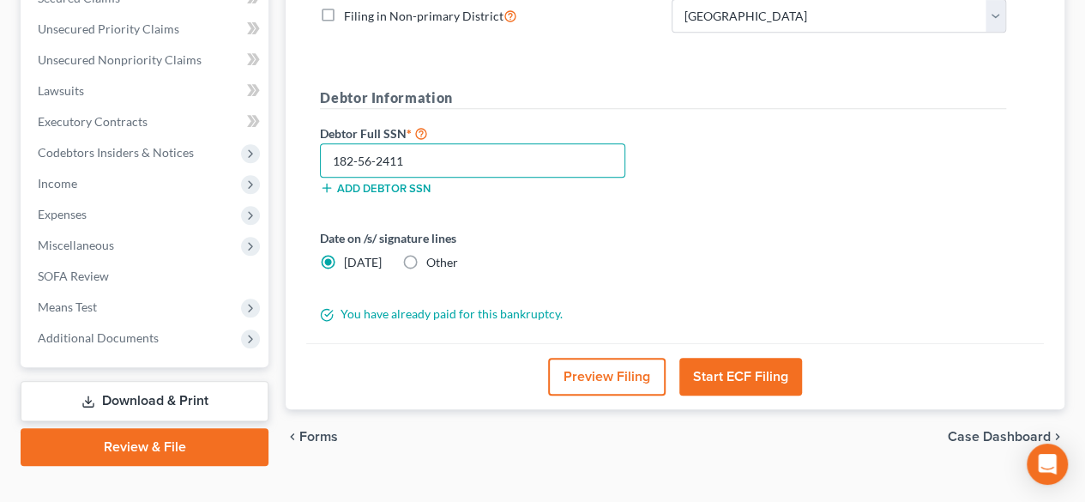
scroll to position [382, 0]
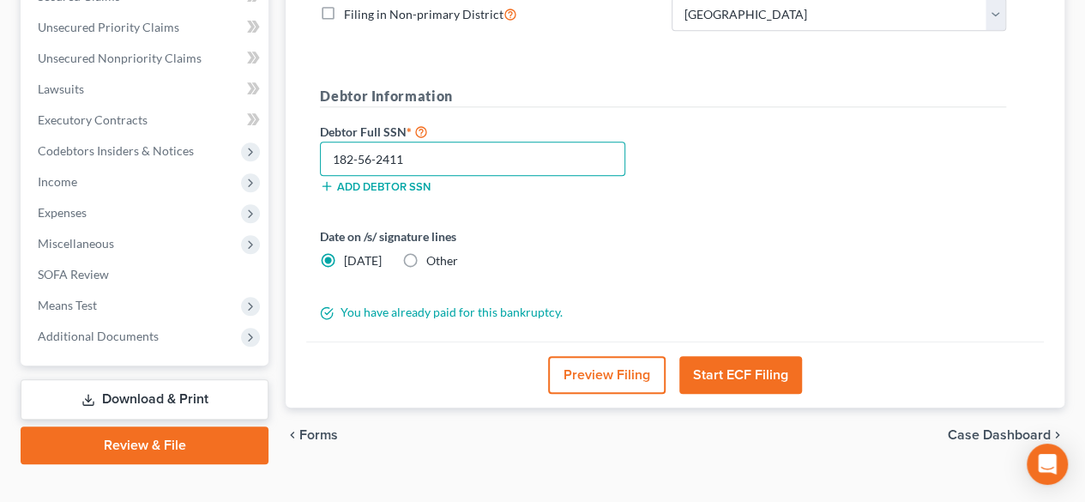
type input "182-56-2411"
click at [729, 364] on button "Start ECF Filing" at bounding box center [740, 375] width 123 height 38
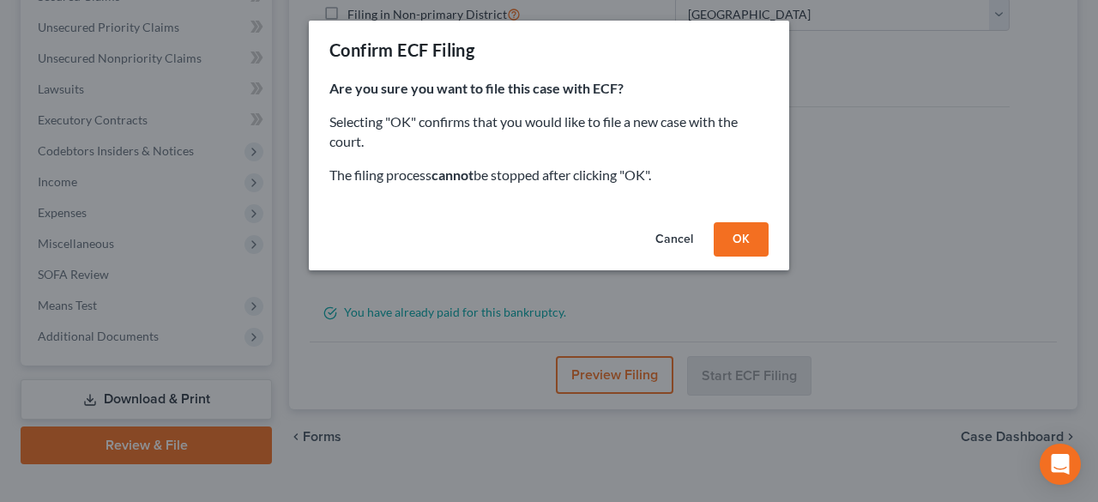
click at [748, 245] on button "OK" at bounding box center [740, 239] width 55 height 34
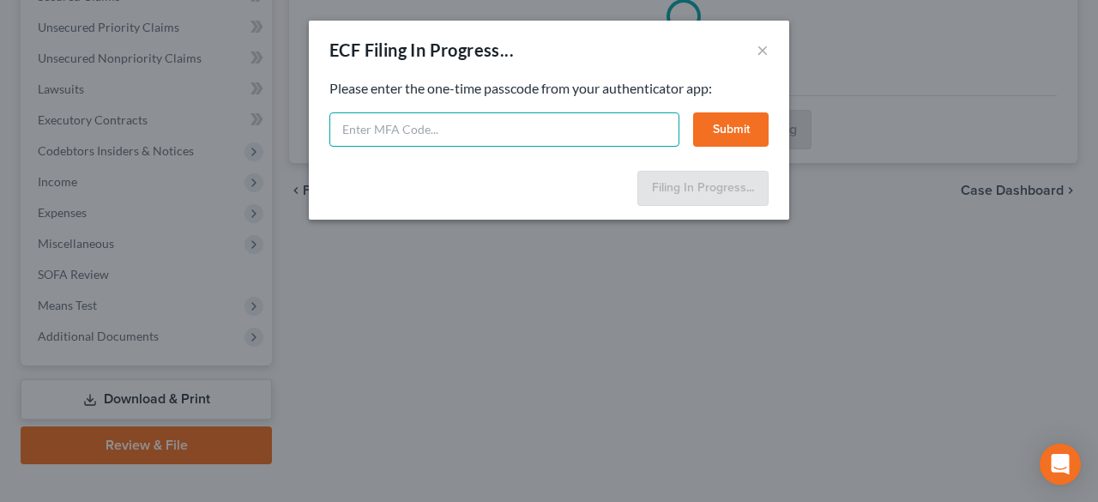
click at [341, 131] on input "text" at bounding box center [504, 129] width 350 height 34
type input "556853"
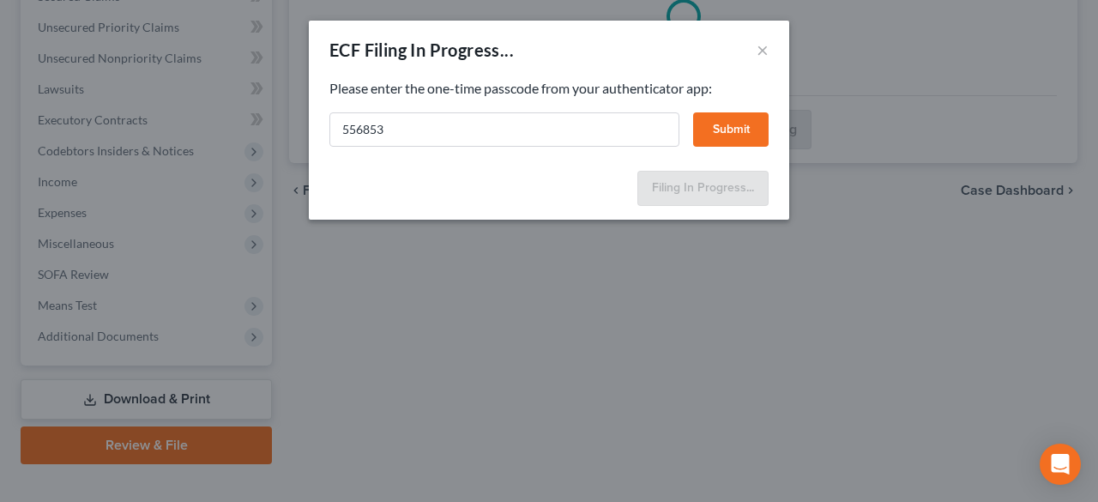
click at [710, 127] on button "Submit" at bounding box center [730, 129] width 75 height 34
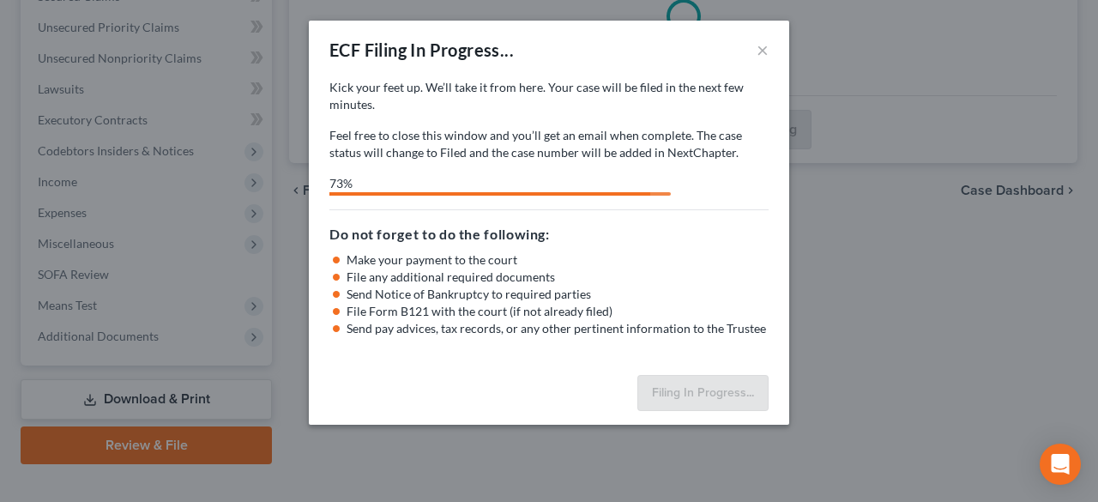
select select "2"
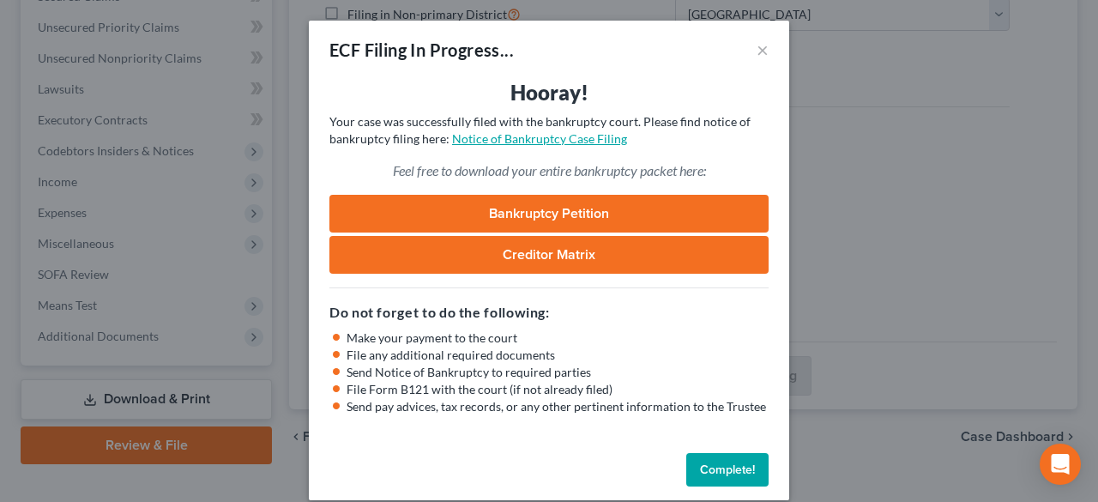
click at [539, 141] on link "Notice of Bankruptcy Case Filing" at bounding box center [539, 138] width 175 height 15
click at [473, 205] on link "Bankruptcy Petition" at bounding box center [548, 214] width 439 height 38
click at [486, 259] on link "Creditor Matrix" at bounding box center [548, 255] width 439 height 38
click at [491, 244] on link "Creditor Matrix" at bounding box center [548, 255] width 439 height 38
click at [724, 474] on button "Complete!" at bounding box center [727, 470] width 82 height 34
